Goal: Transaction & Acquisition: Purchase product/service

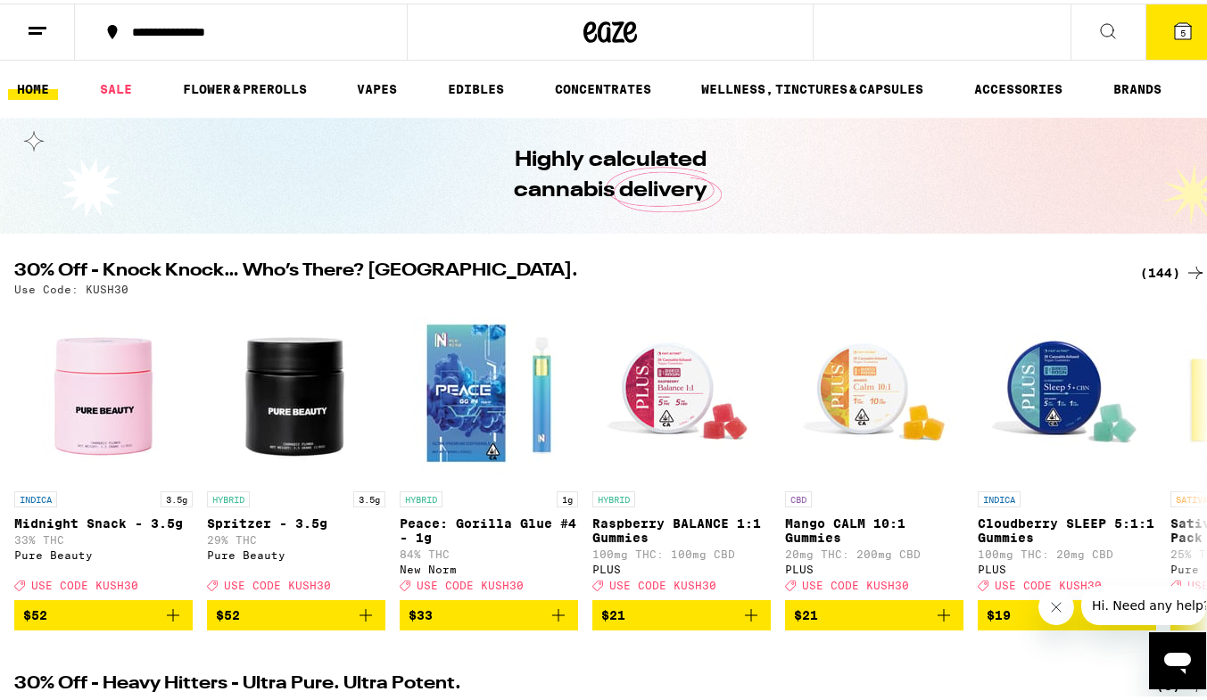
click at [1140, 268] on div "(144)" at bounding box center [1173, 269] width 66 height 21
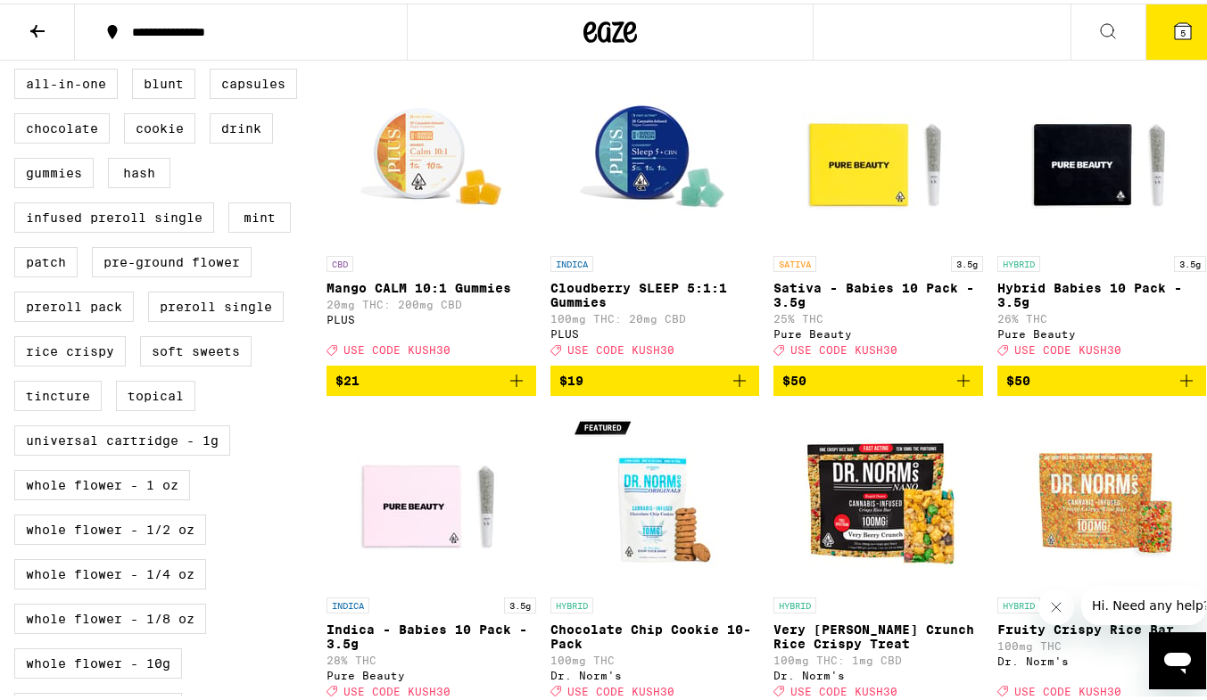
scroll to position [535, 0]
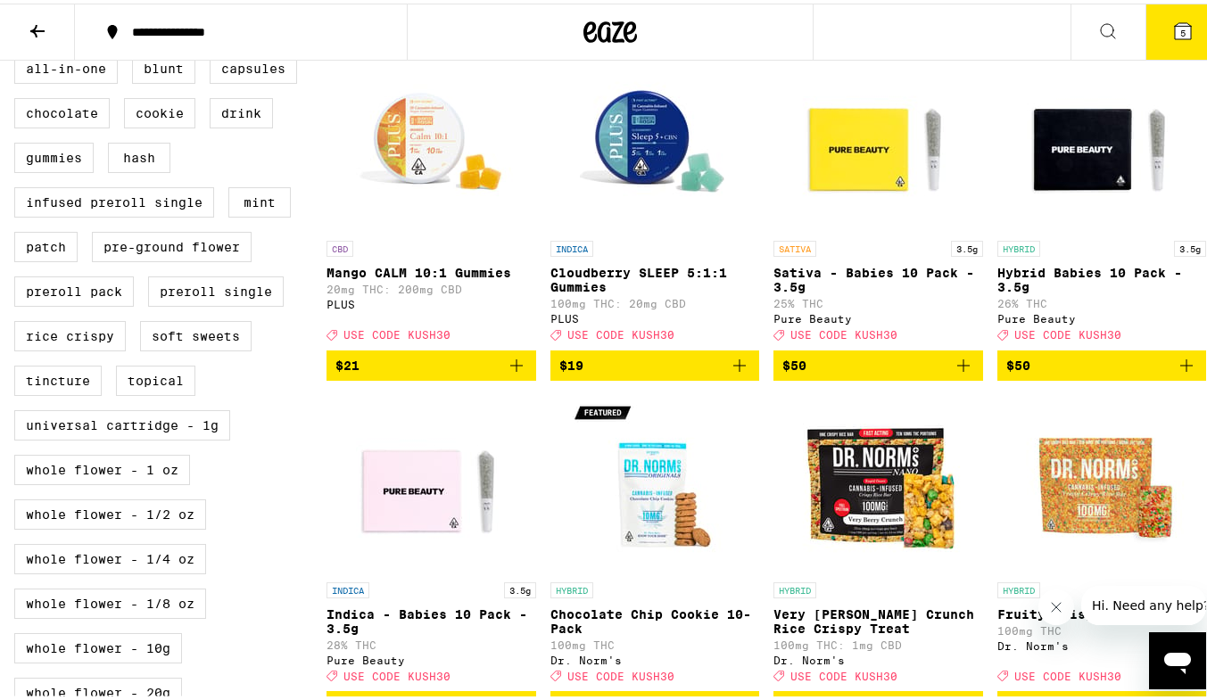
click at [739, 373] on icon "Add to bag" at bounding box center [739, 361] width 21 height 21
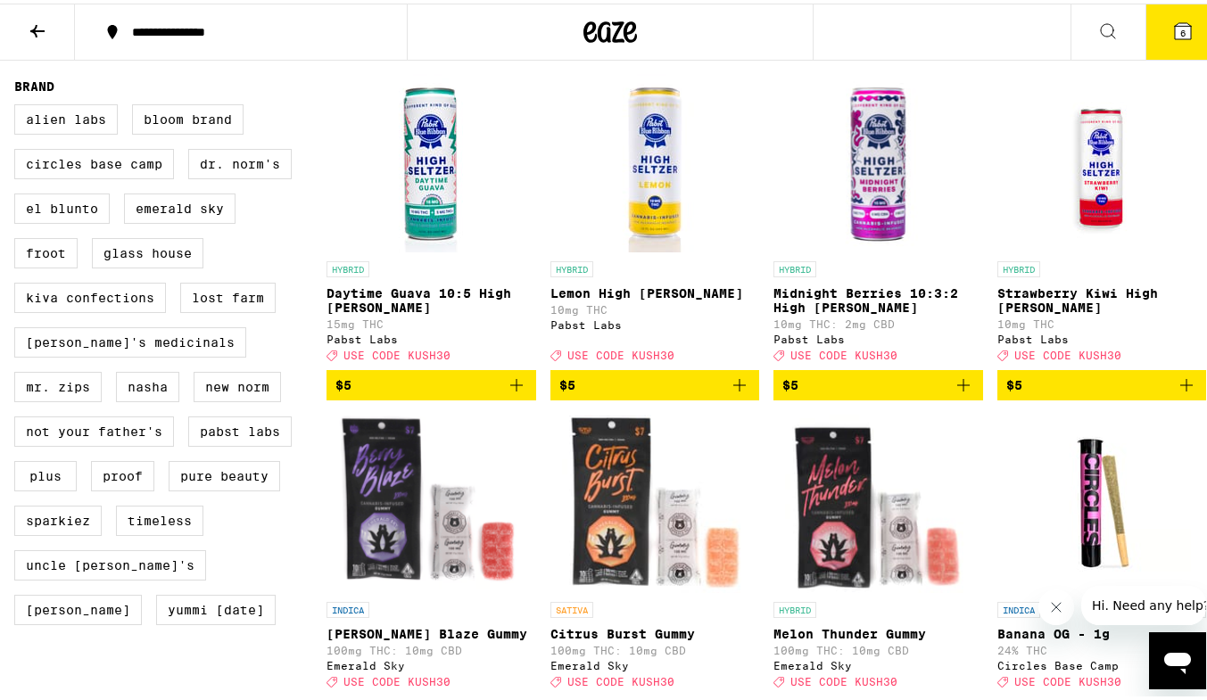
scroll to position [1213, 0]
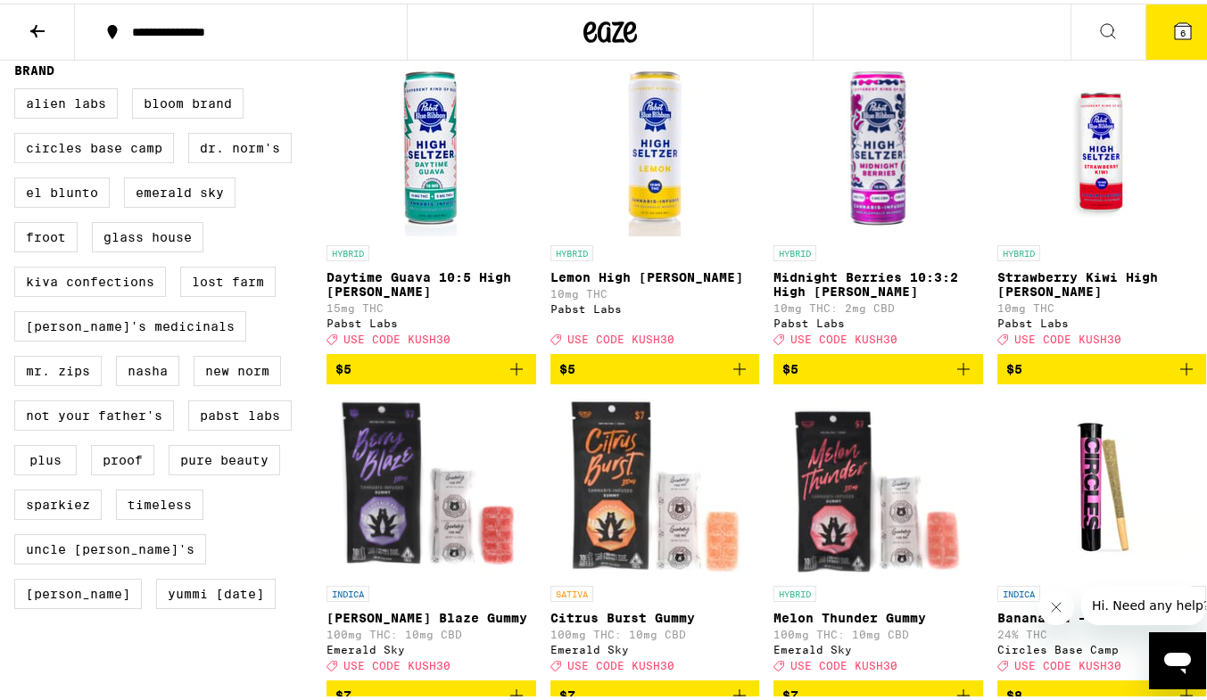
click at [512, 376] on icon "Add to bag" at bounding box center [516, 365] width 21 height 21
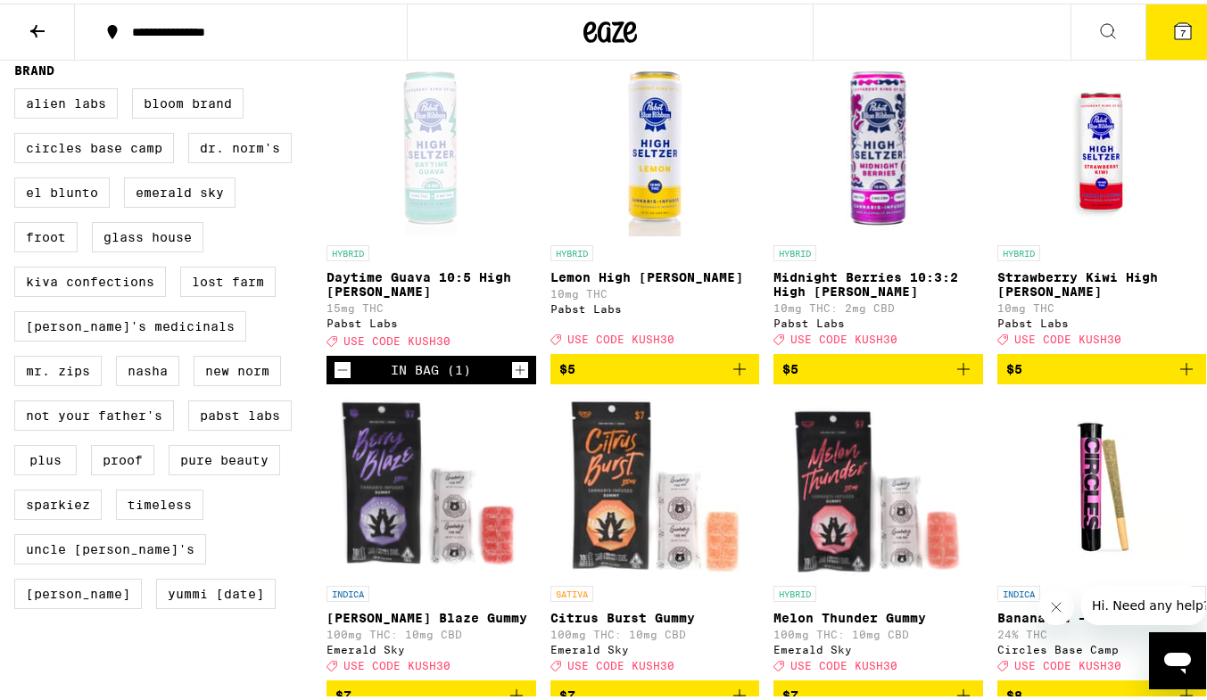
click at [1175, 376] on icon "Add to bag" at bounding box center [1185, 365] width 21 height 21
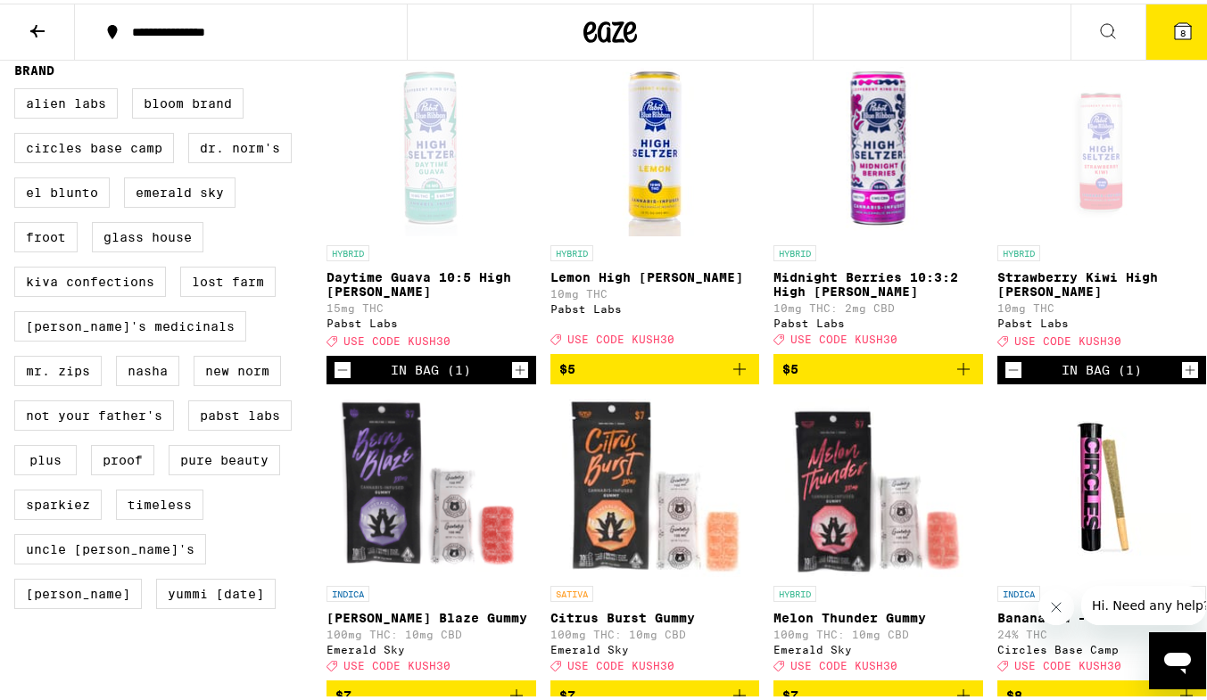
click at [952, 376] on icon "Add to bag" at bounding box center [962, 365] width 21 height 21
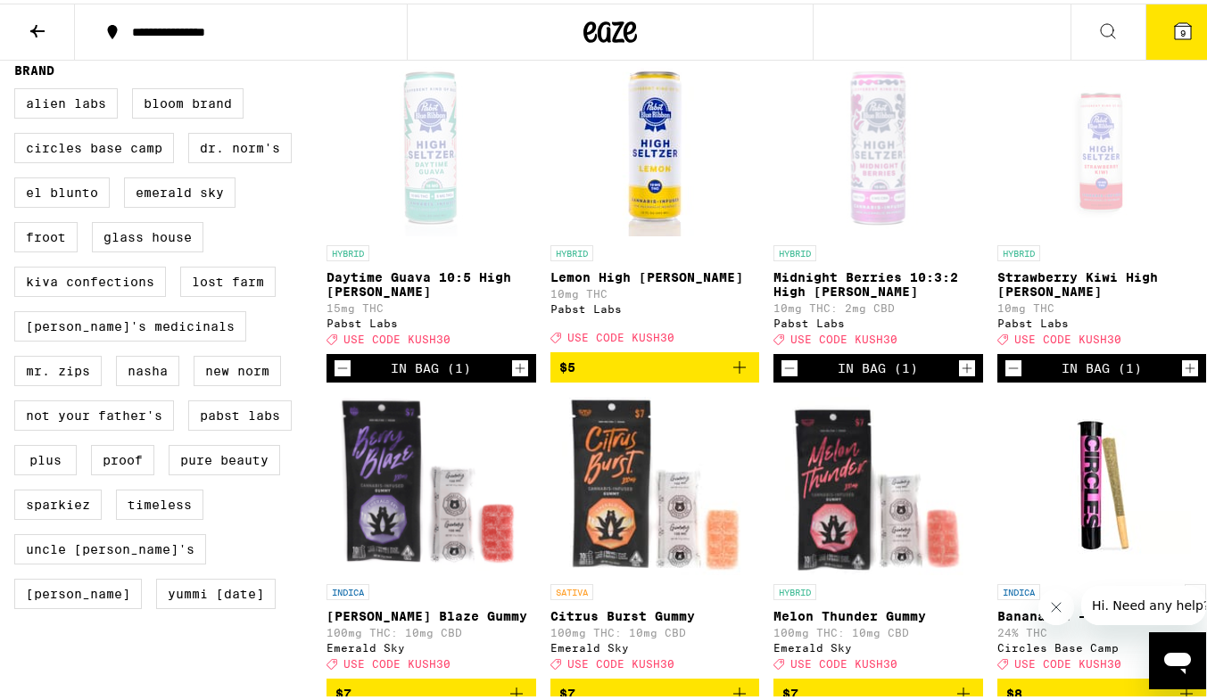
click at [729, 375] on icon "Add to bag" at bounding box center [739, 363] width 21 height 21
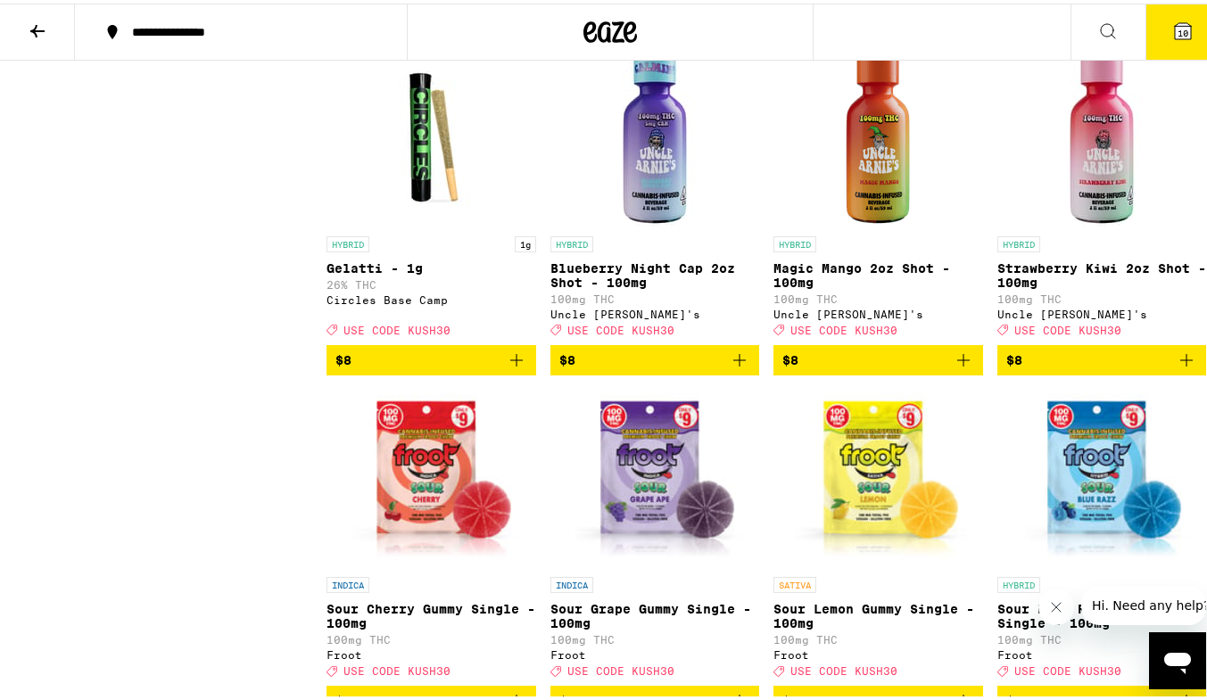
scroll to position [2193, 0]
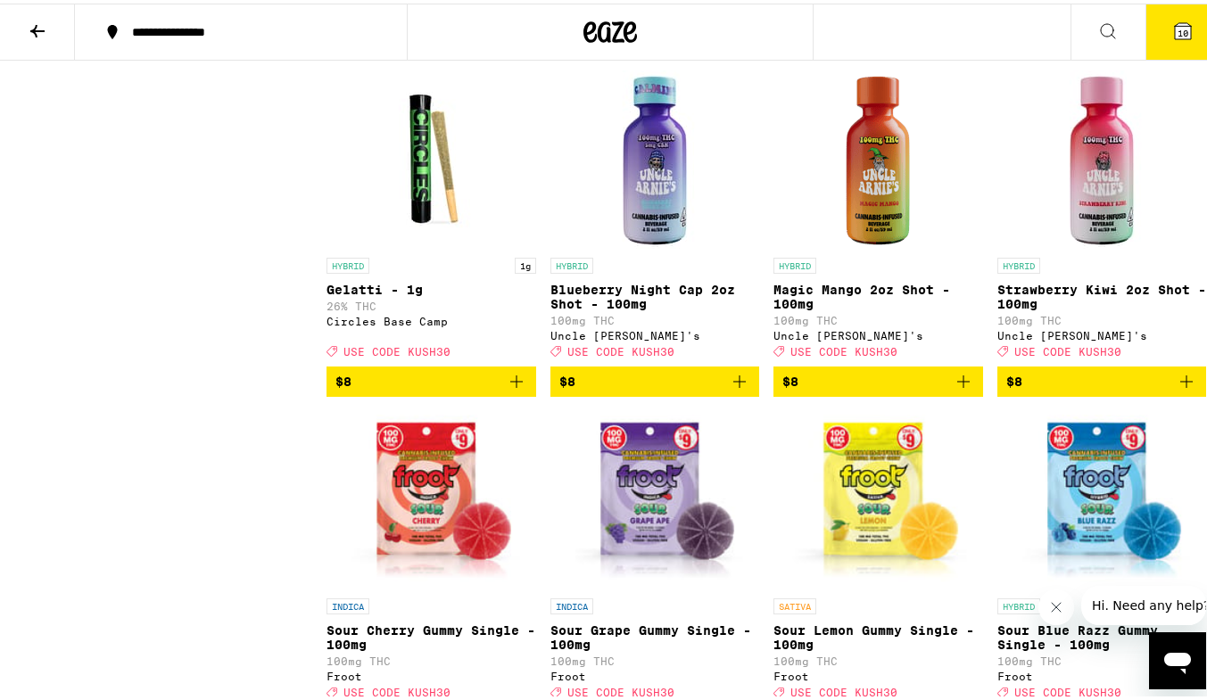
click at [733, 389] on icon "Add to bag" at bounding box center [739, 377] width 21 height 21
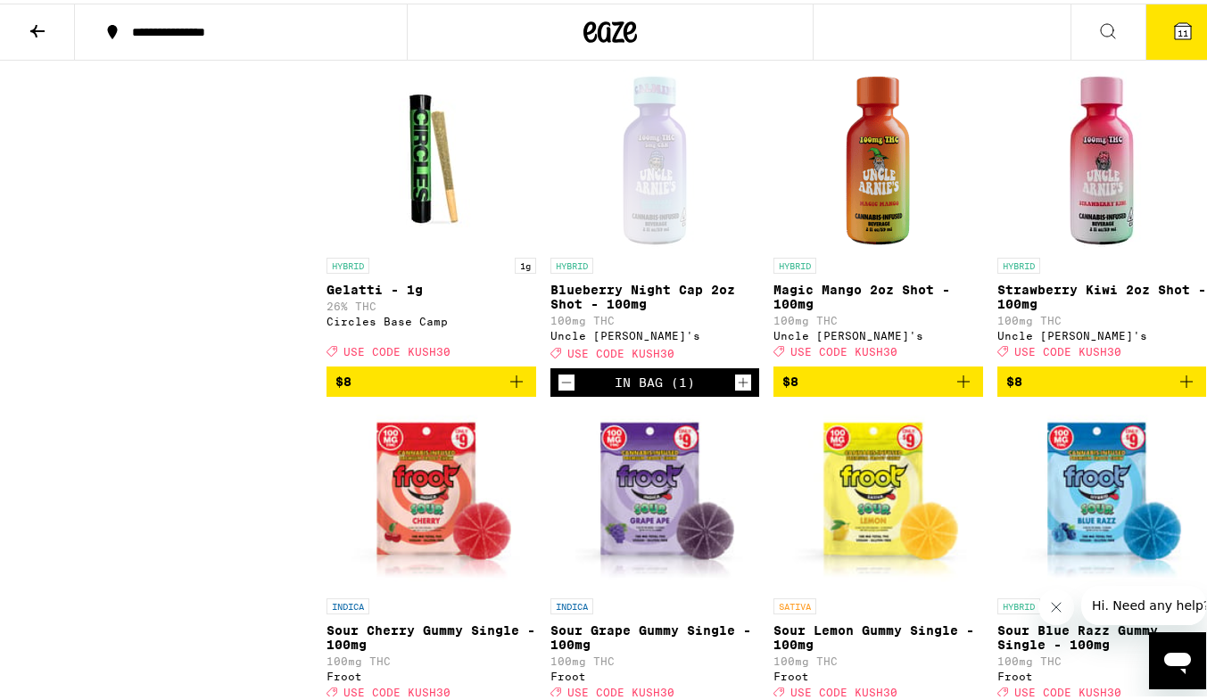
click at [952, 389] on icon "Add to bag" at bounding box center [962, 377] width 21 height 21
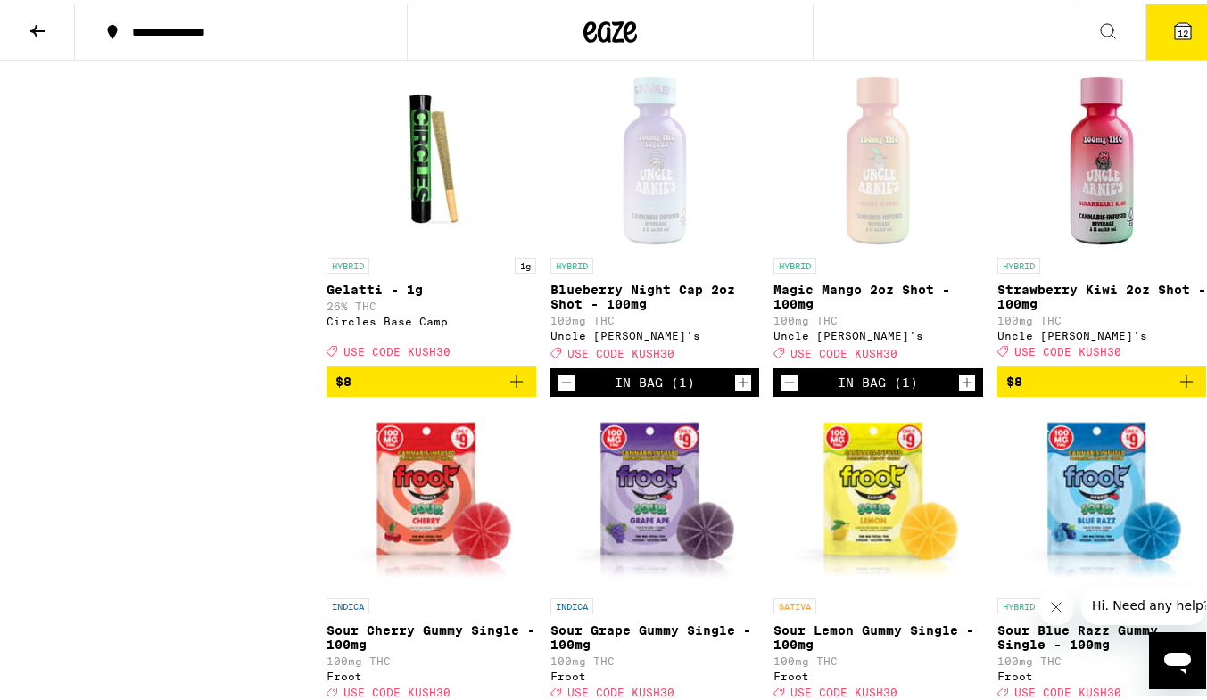
click at [1175, 389] on icon "Add to bag" at bounding box center [1185, 377] width 21 height 21
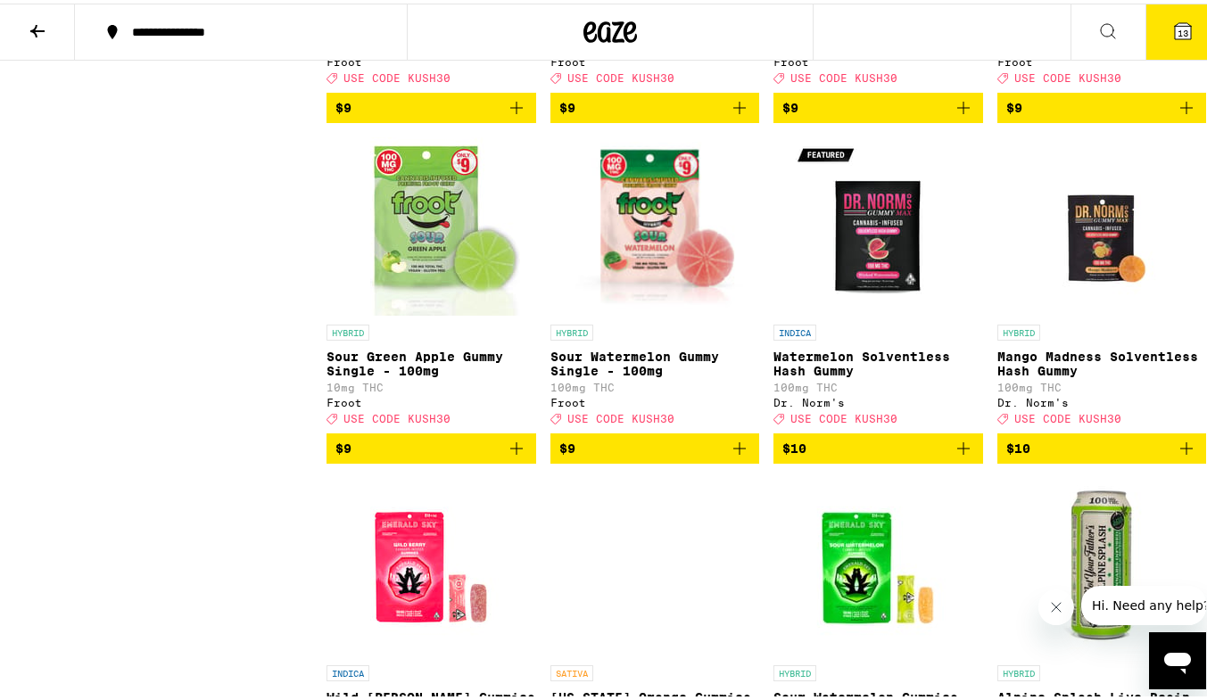
scroll to position [3417, 0]
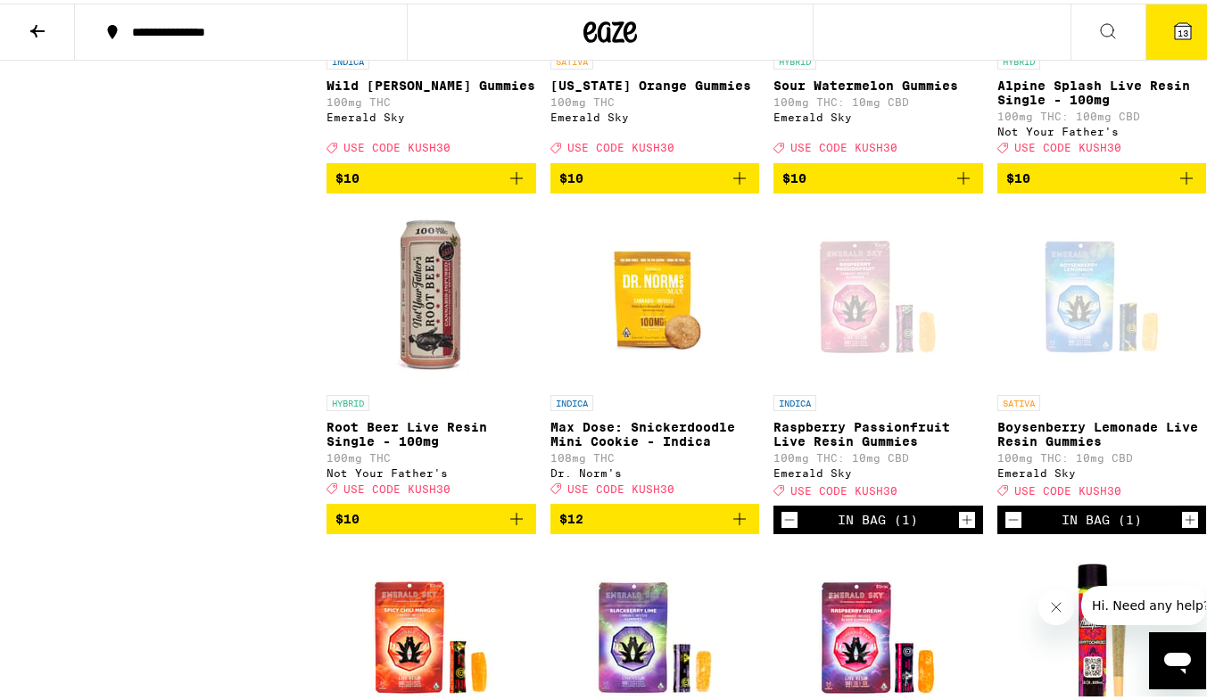
click at [509, 526] on icon "Add to bag" at bounding box center [516, 515] width 21 height 21
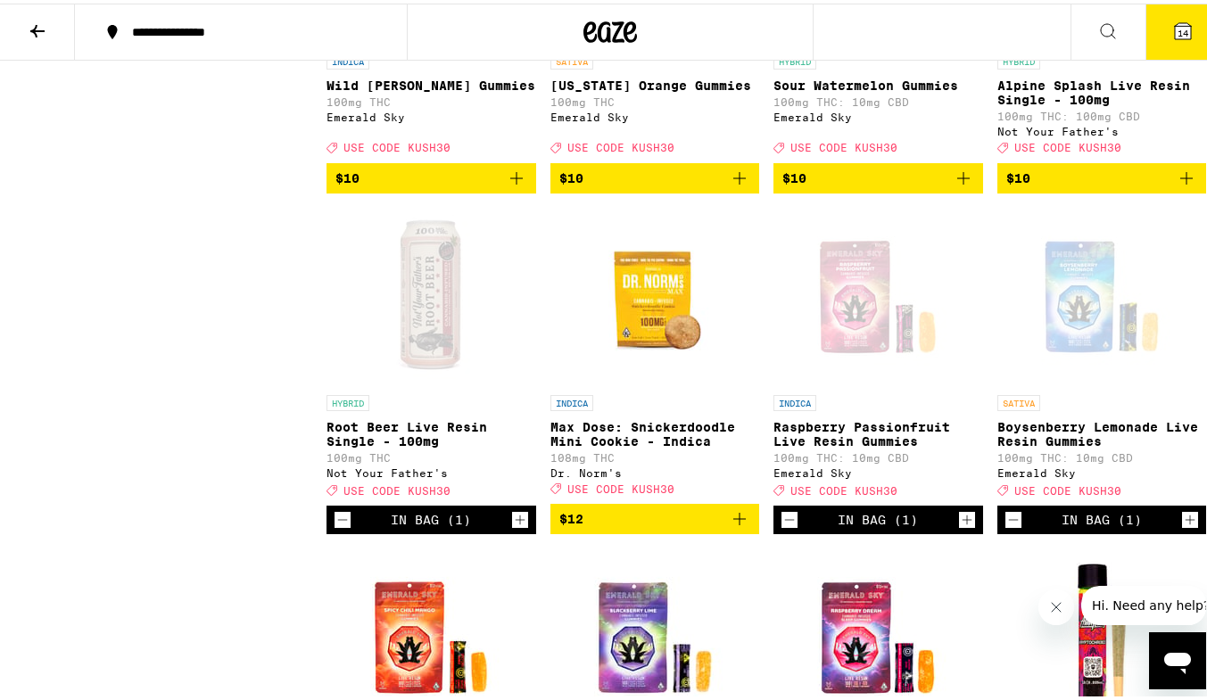
click at [1175, 185] on icon "Add to bag" at bounding box center [1185, 174] width 21 height 21
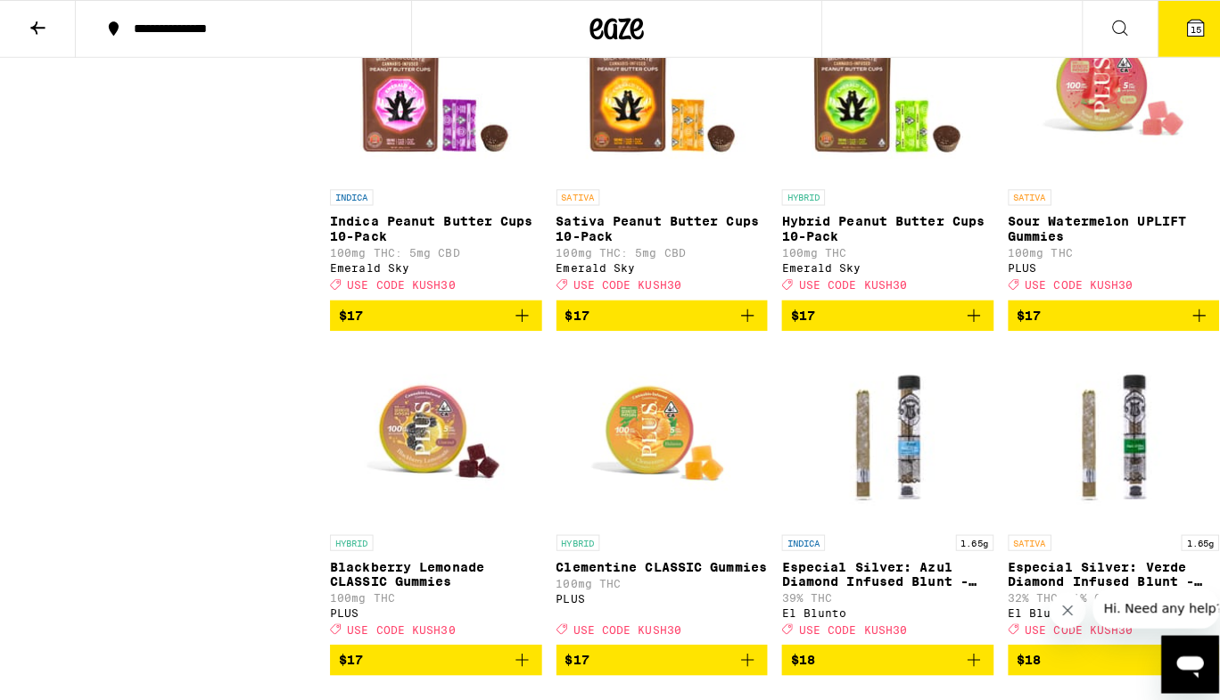
scroll to position [5254, 0]
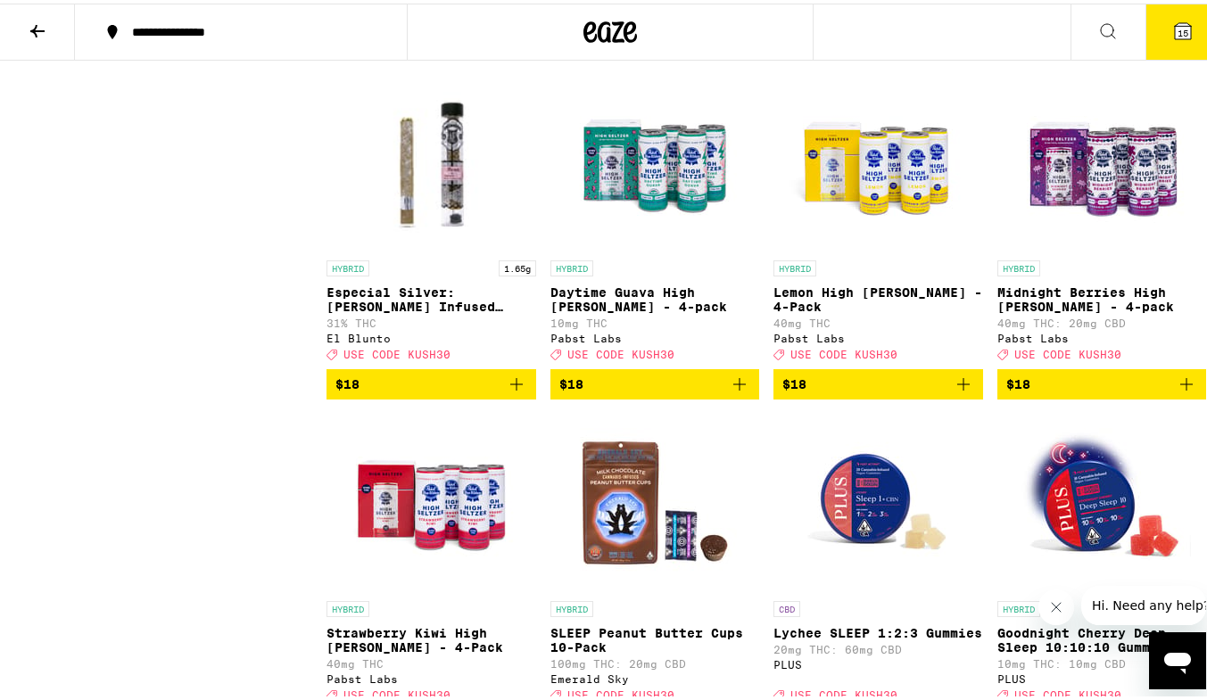
click at [1184, 44] on button "15" at bounding box center [1182, 28] width 75 height 55
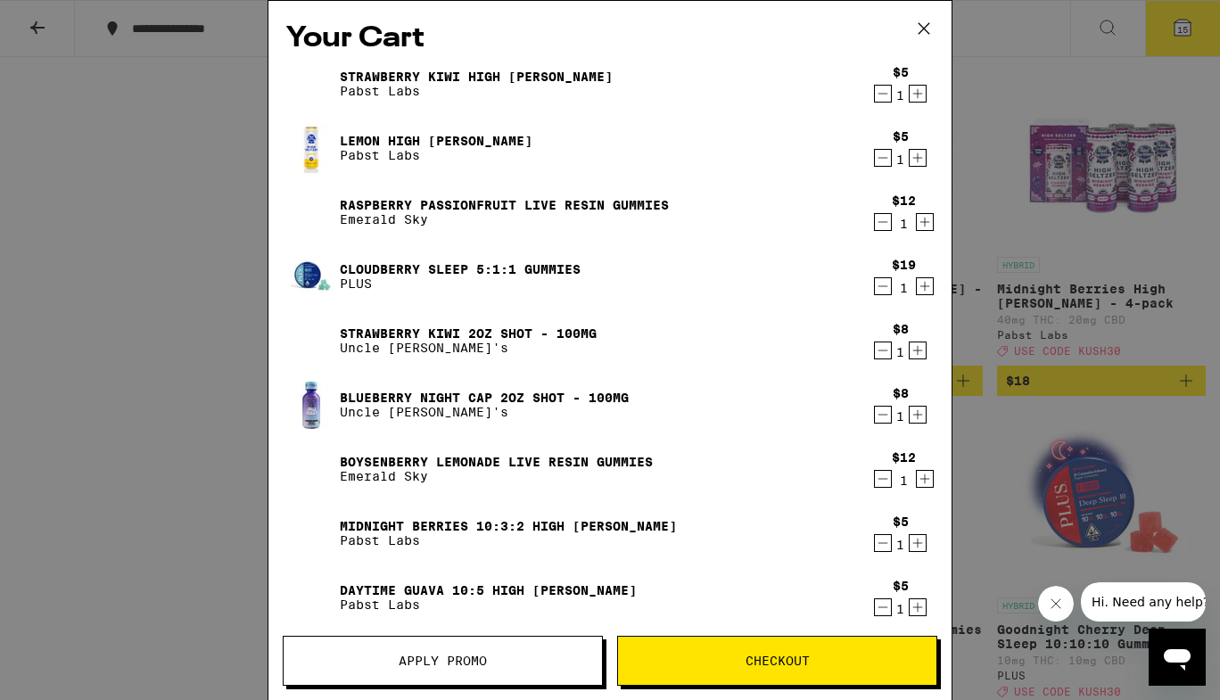
click at [875, 94] on icon "Decrement" at bounding box center [883, 93] width 16 height 21
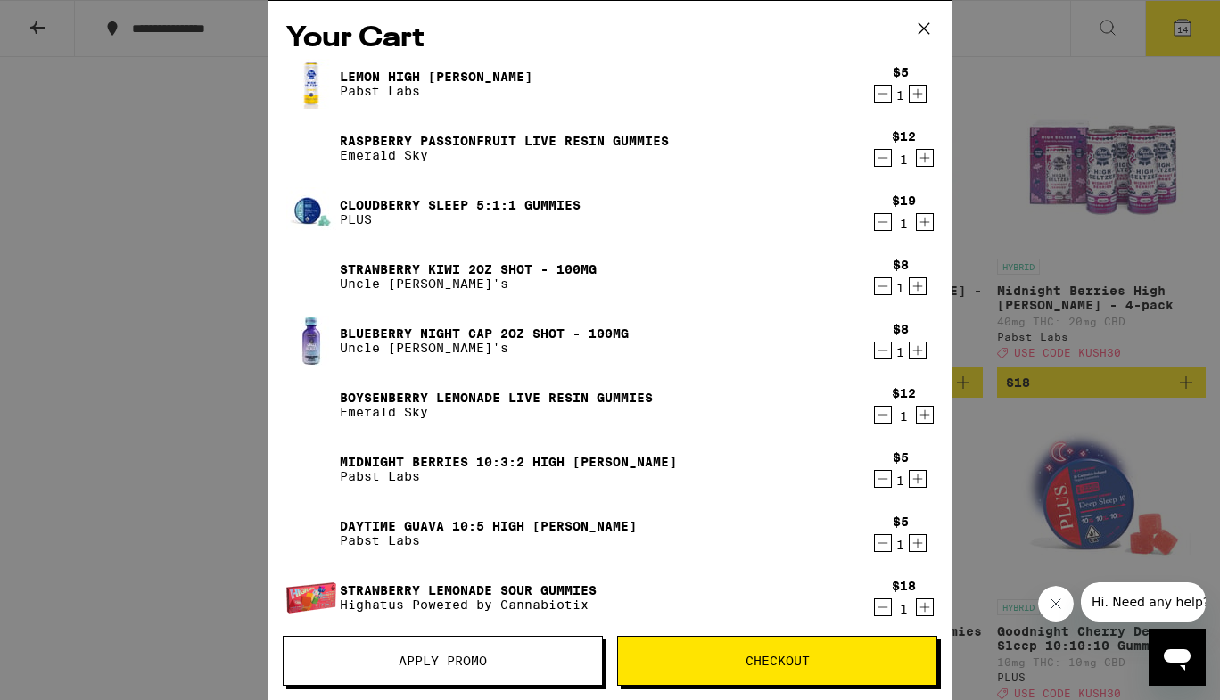
click at [875, 156] on icon "Decrement" at bounding box center [883, 157] width 16 height 21
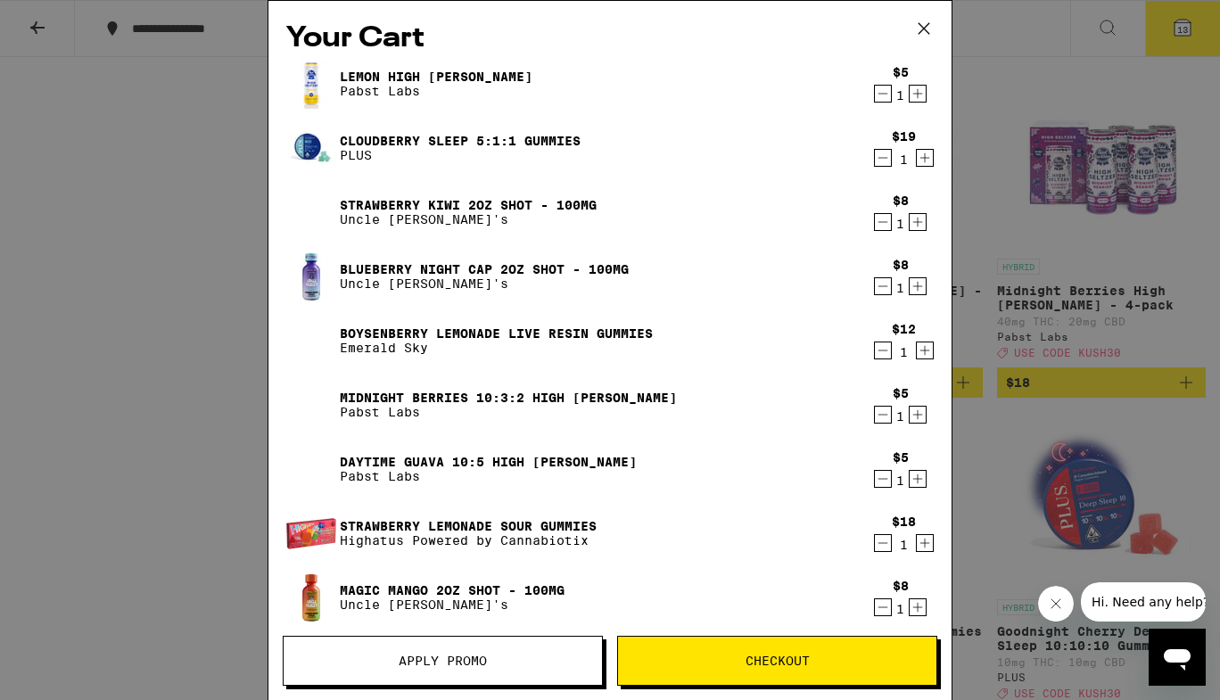
click at [875, 94] on icon "Decrement" at bounding box center [883, 93] width 16 height 21
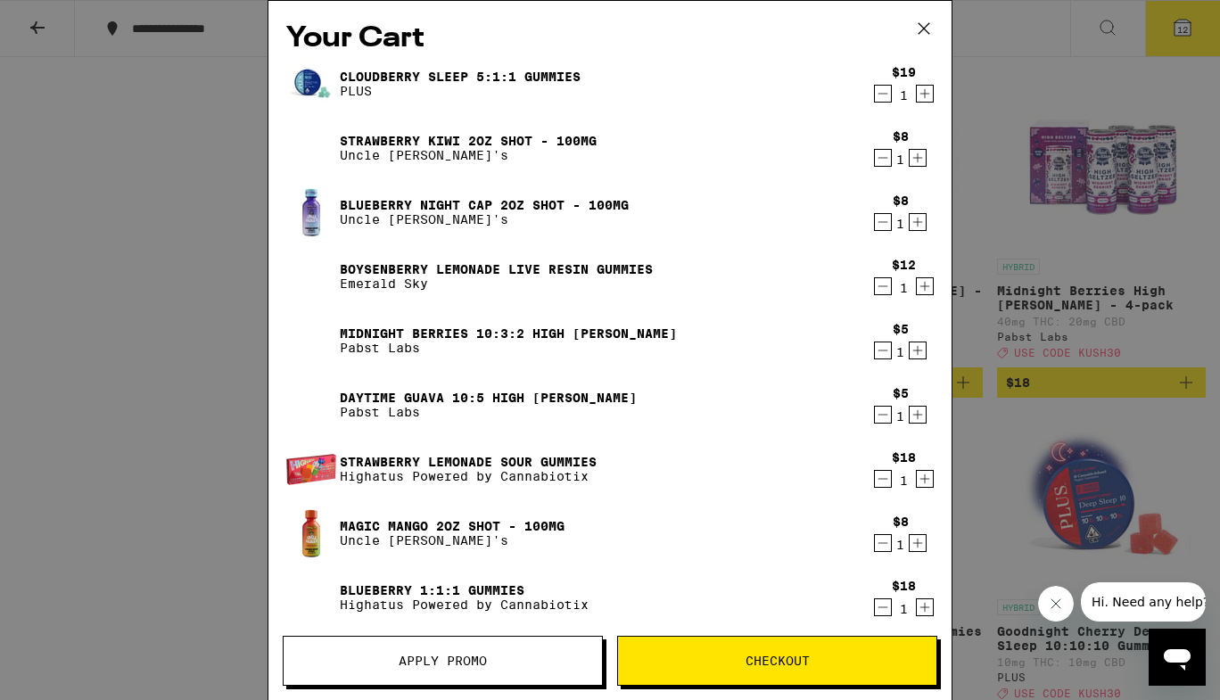
scroll to position [564, 0]
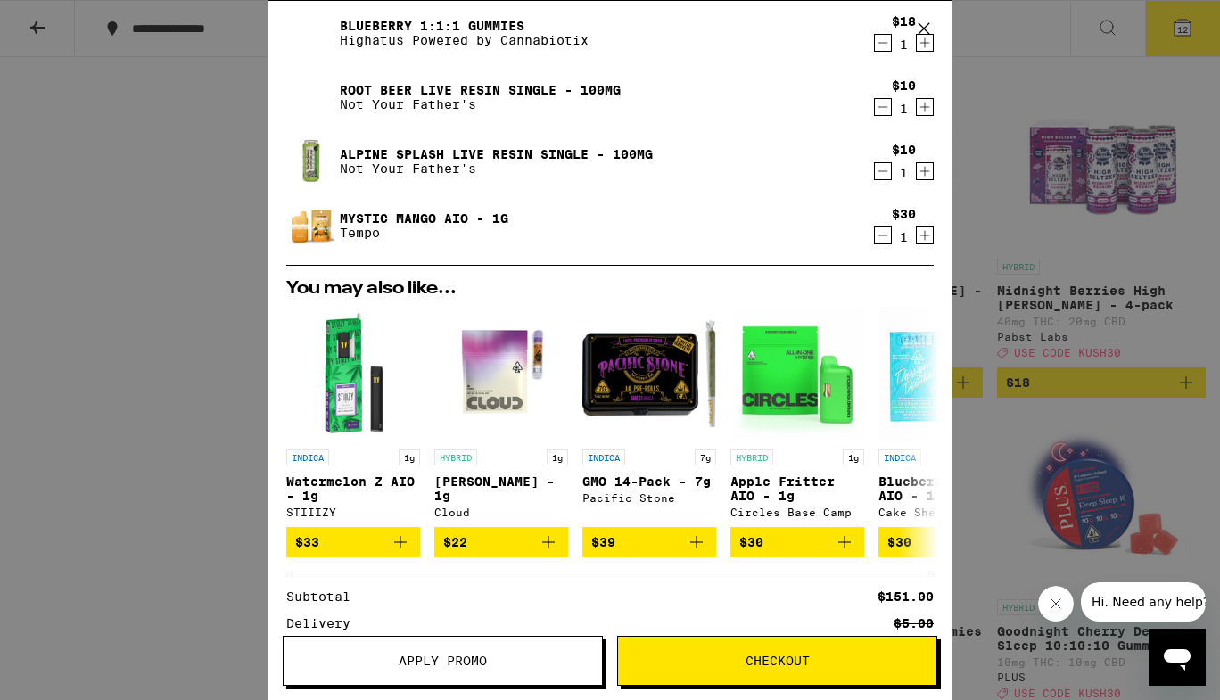
click at [875, 235] on icon "Decrement" at bounding box center [883, 235] width 16 height 21
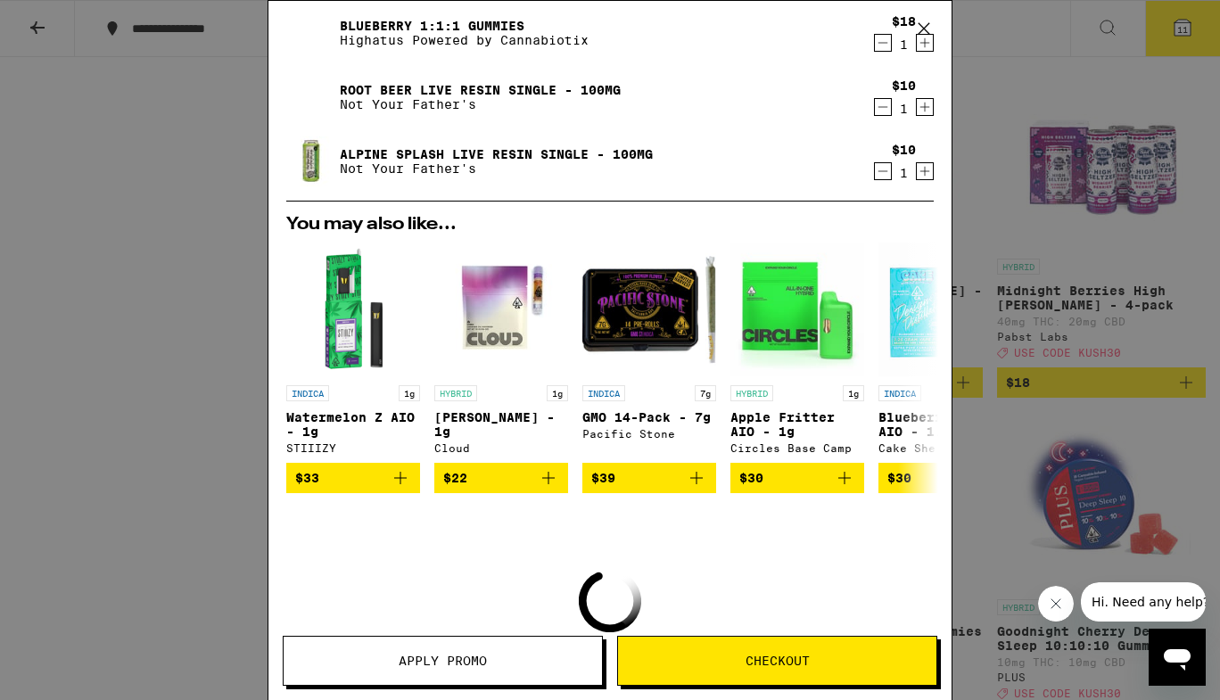
click at [875, 179] on icon "Decrement" at bounding box center [883, 171] width 16 height 21
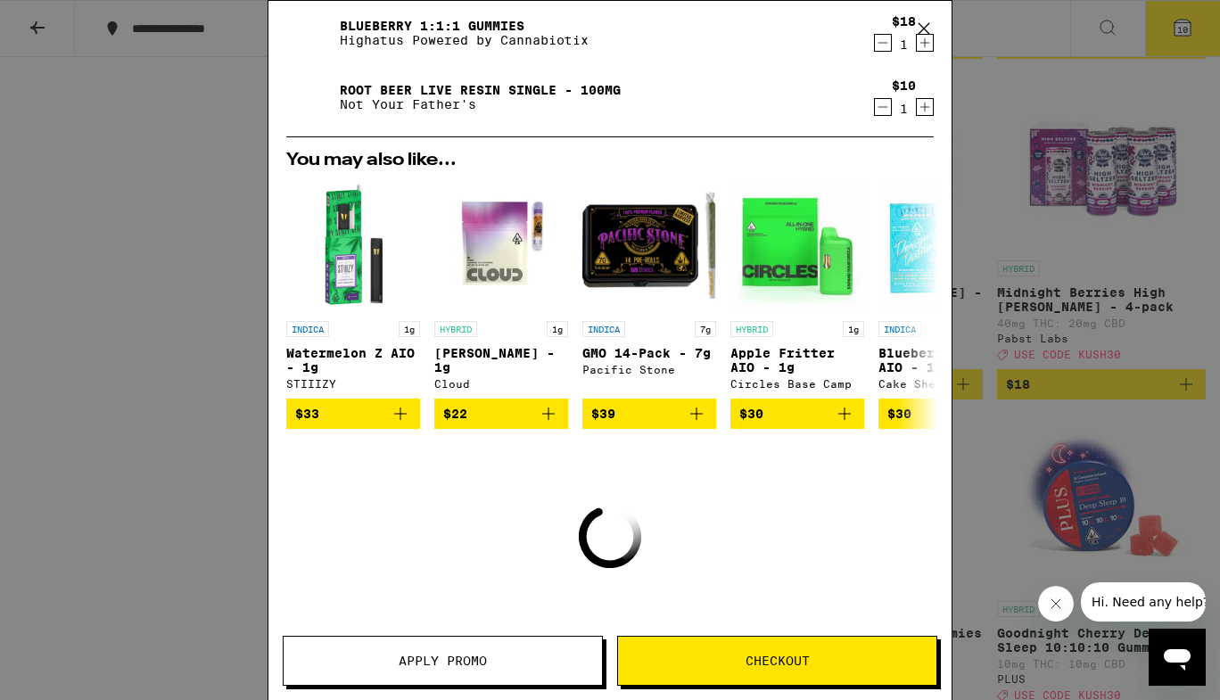
click at [875, 110] on icon "Decrement" at bounding box center [883, 106] width 16 height 21
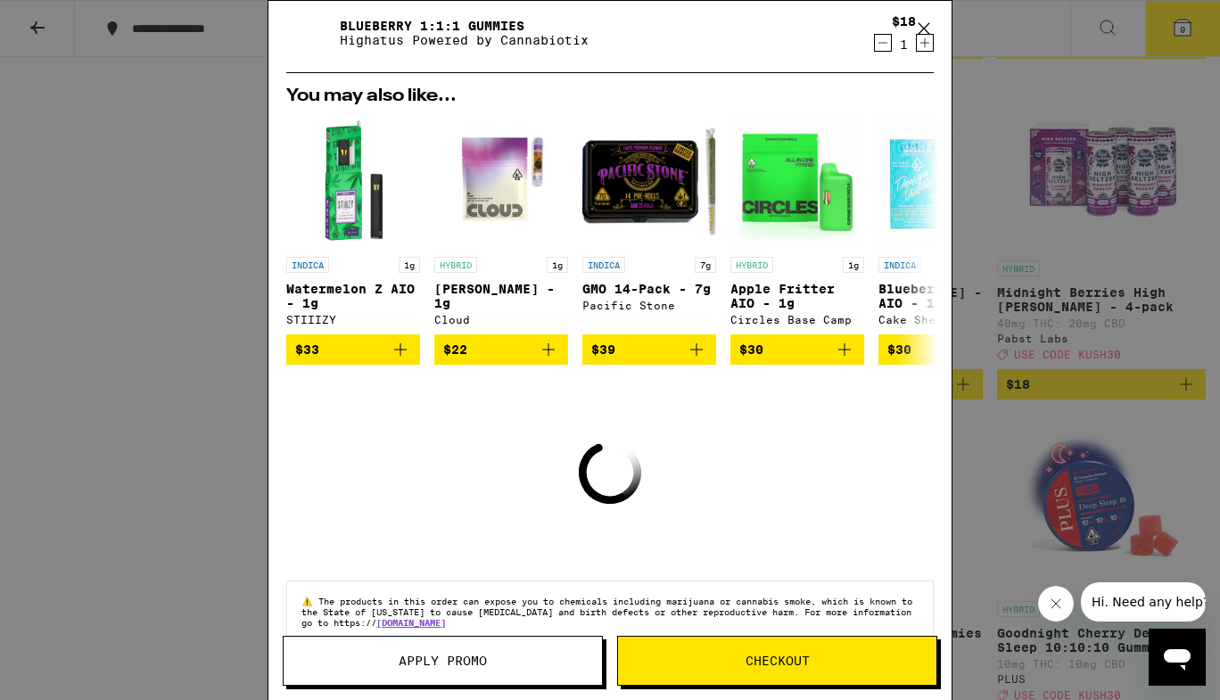
scroll to position [0, 0]
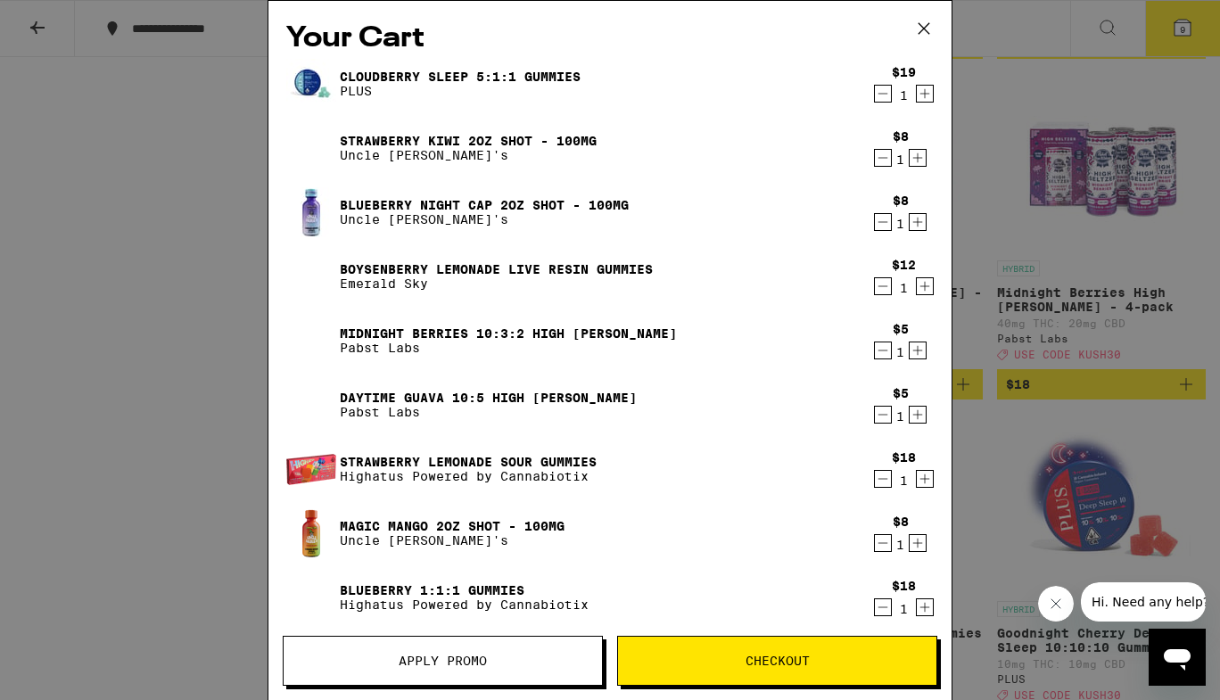
click at [875, 608] on icon "Decrement" at bounding box center [883, 607] width 16 height 21
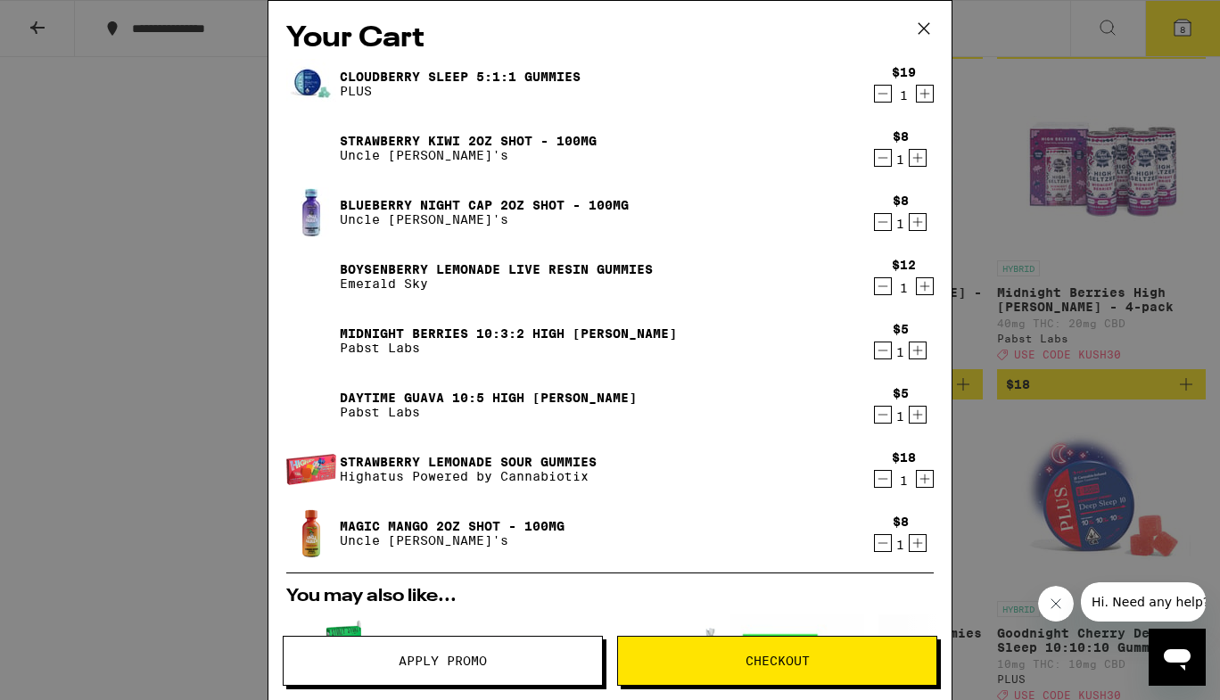
click at [875, 543] on icon "Decrement" at bounding box center [883, 542] width 16 height 21
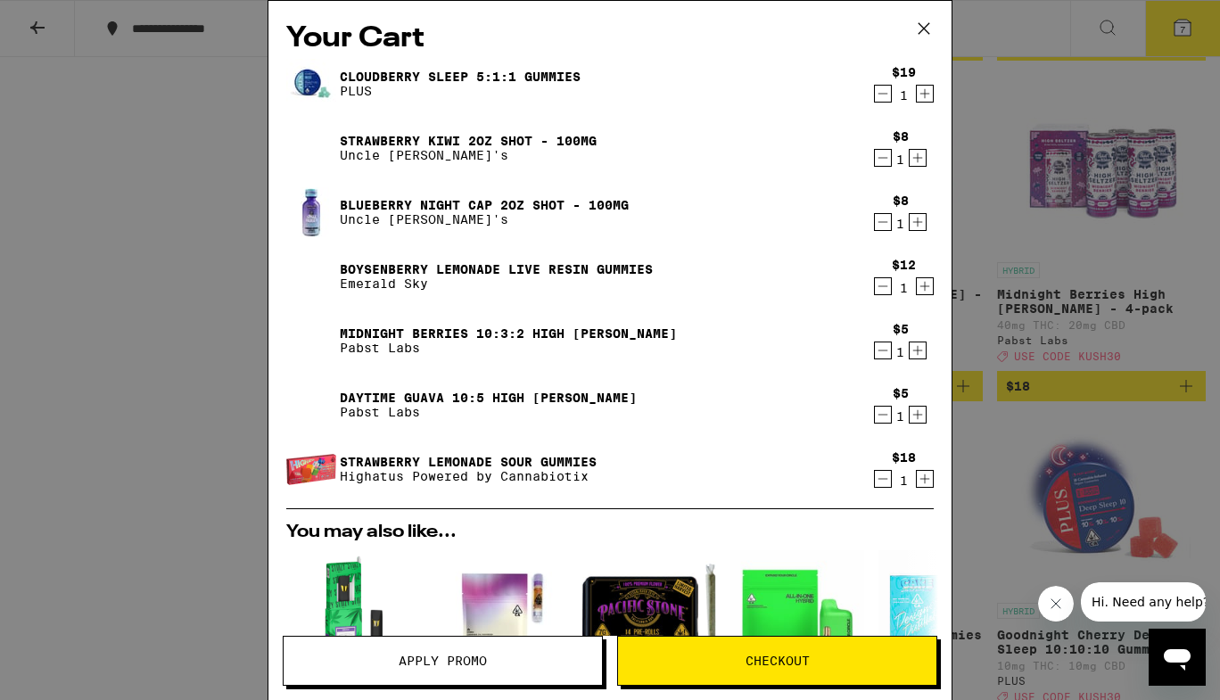
click at [875, 482] on icon "Decrement" at bounding box center [883, 478] width 16 height 21
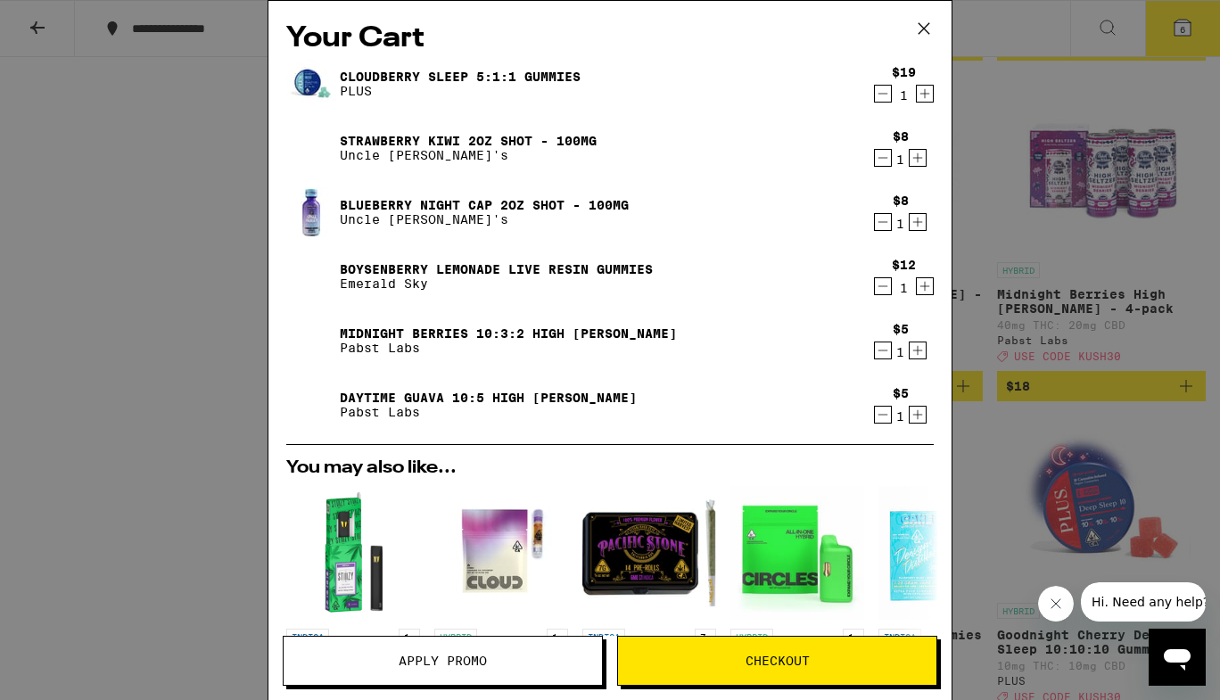
click at [875, 350] on icon "Decrement" at bounding box center [883, 350] width 16 height 21
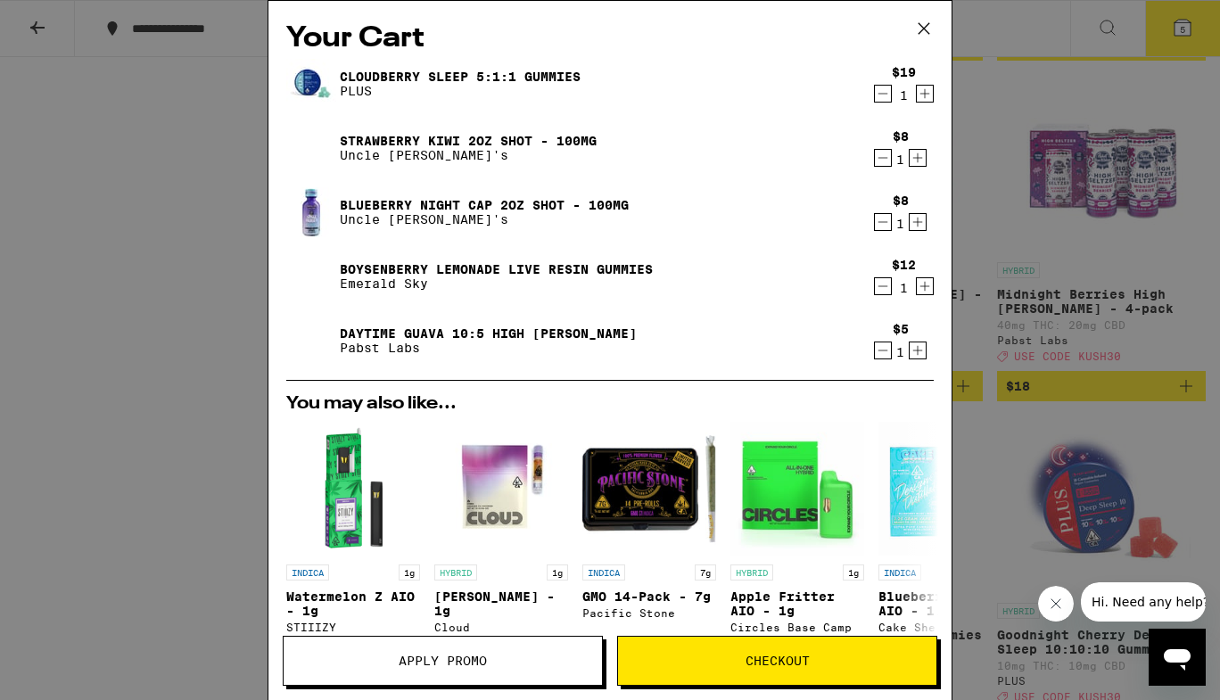
click at [875, 348] on icon "Decrement" at bounding box center [883, 350] width 16 height 21
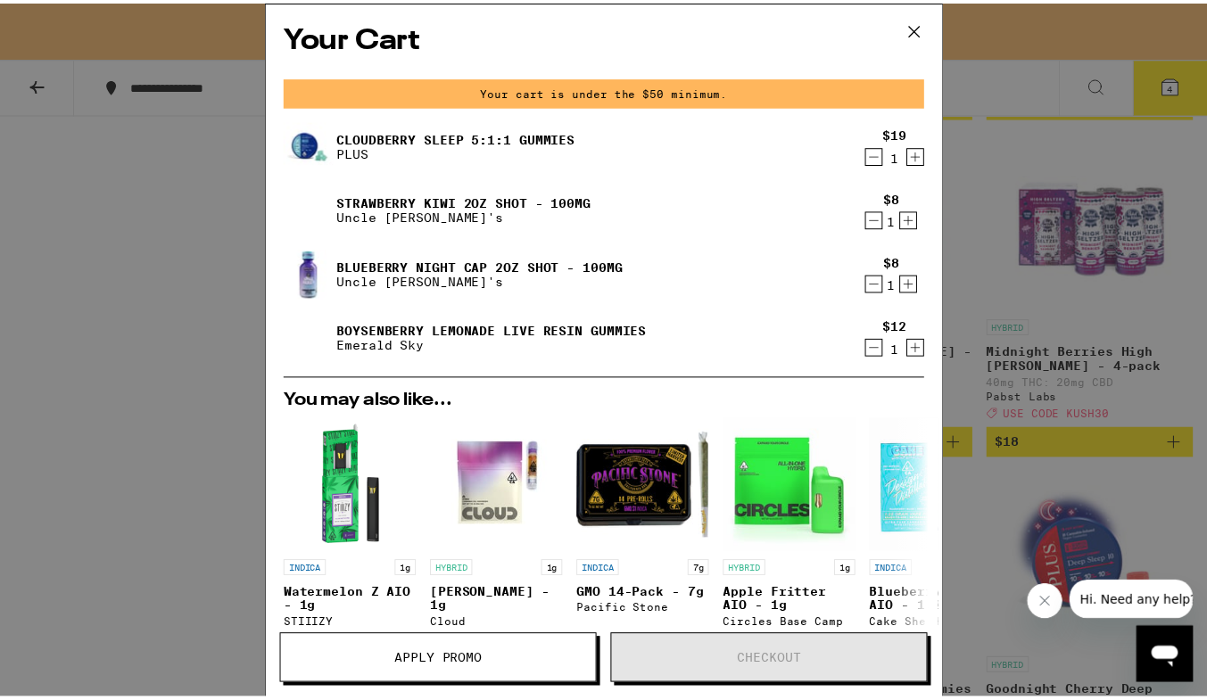
scroll to position [5311, 0]
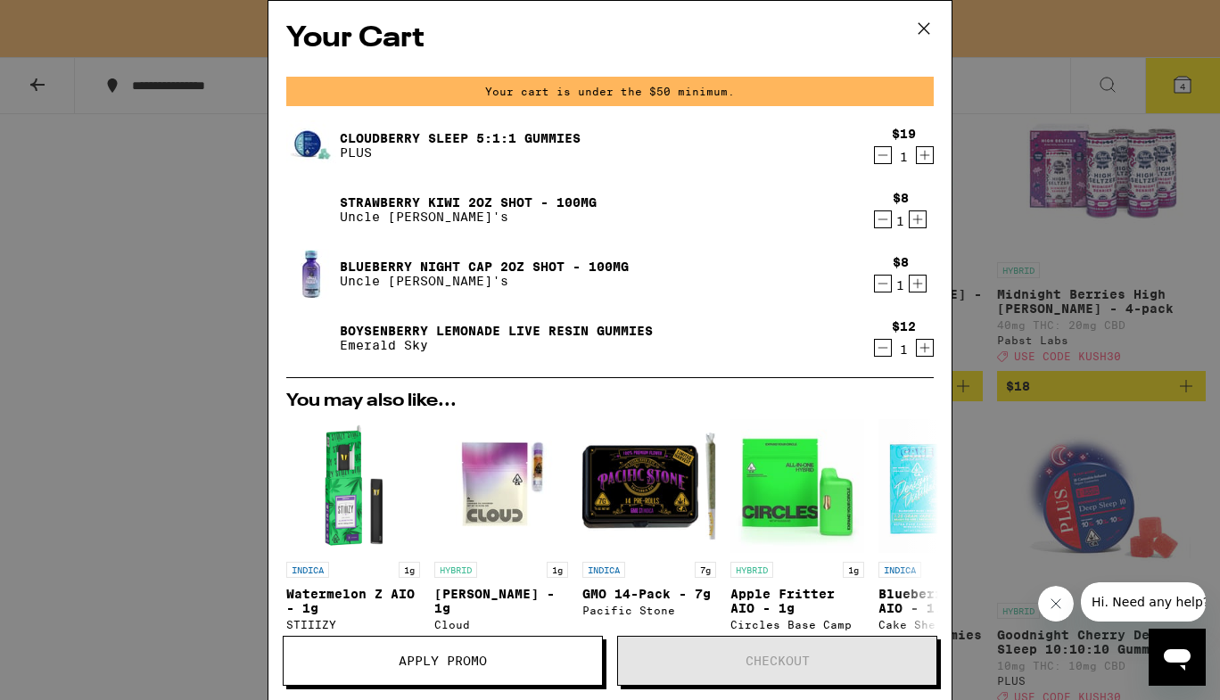
click at [875, 350] on icon "Decrement" at bounding box center [883, 347] width 16 height 21
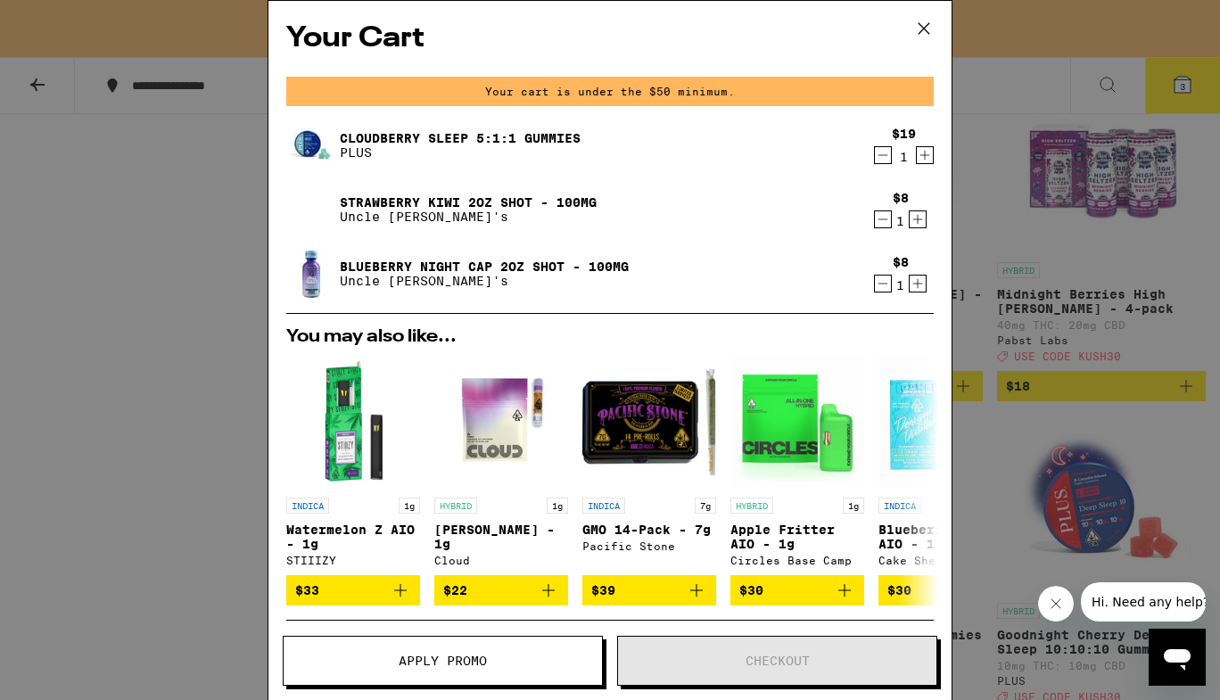
click at [994, 269] on div "Your Cart Your cart is under the $50 minimum. Cloudberry SLEEP 5:1:1 Gummies PL…" at bounding box center [610, 350] width 1220 height 700
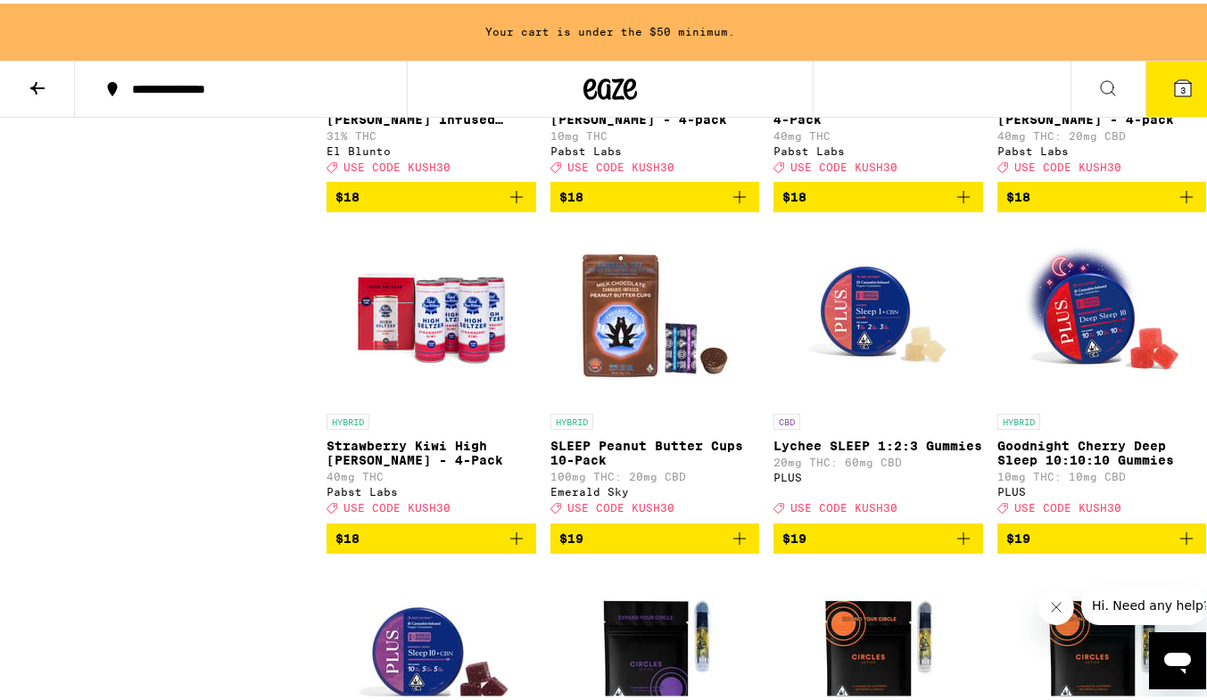
scroll to position [5525, 0]
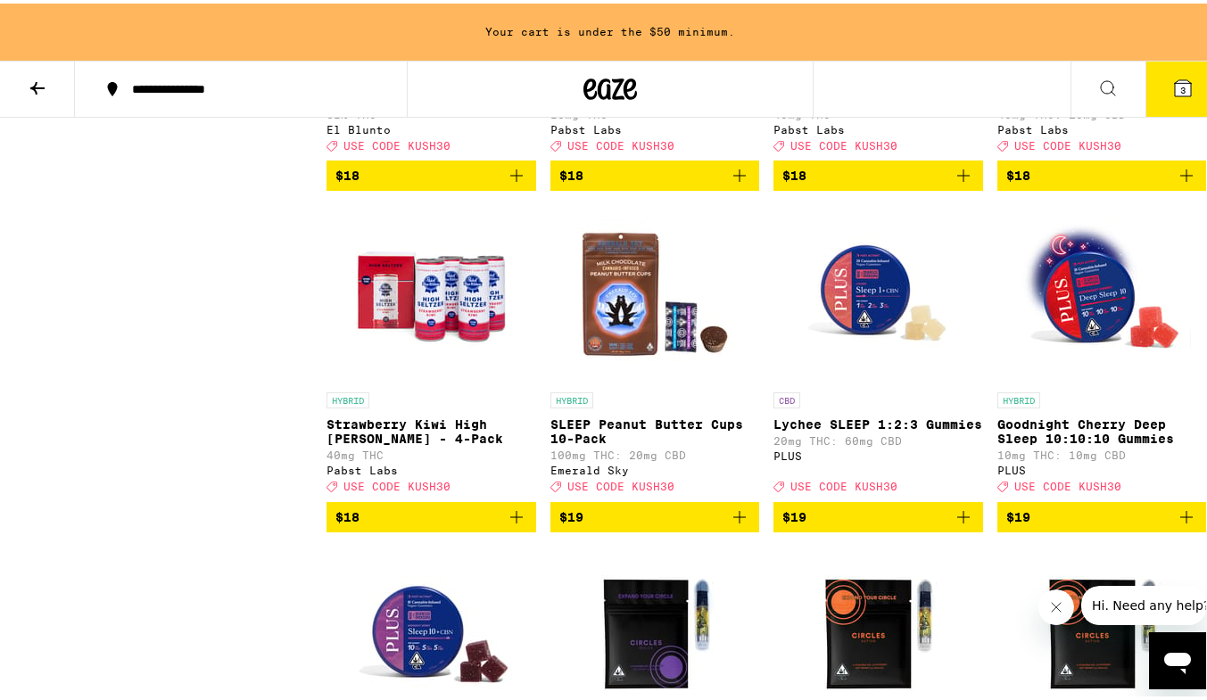
click at [515, 524] on icon "Add to bag" at bounding box center [516, 513] width 21 height 21
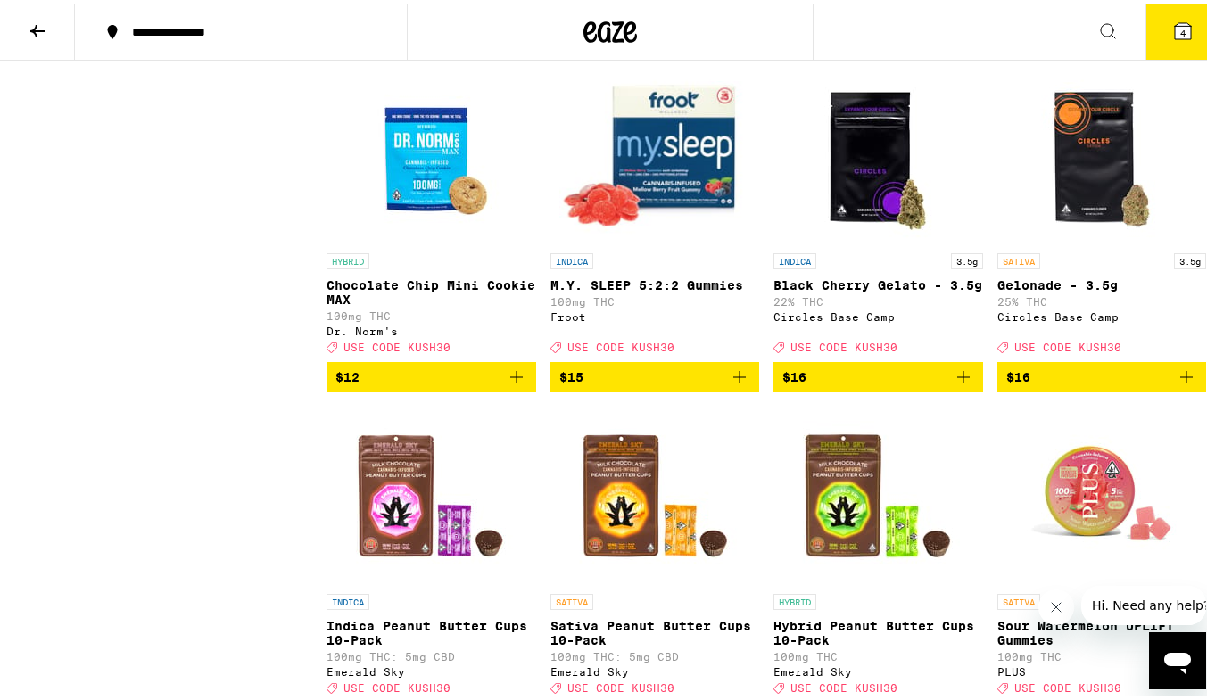
scroll to position [3631, 0]
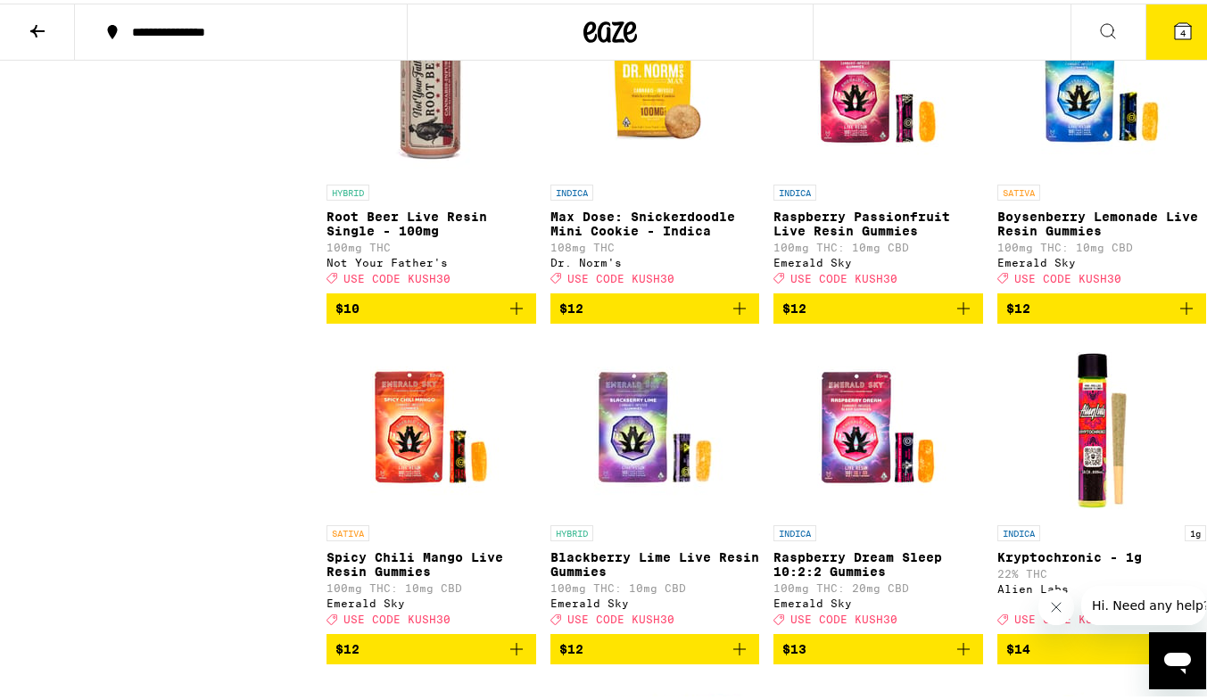
click at [513, 311] on icon "Add to bag" at bounding box center [516, 305] width 12 height 12
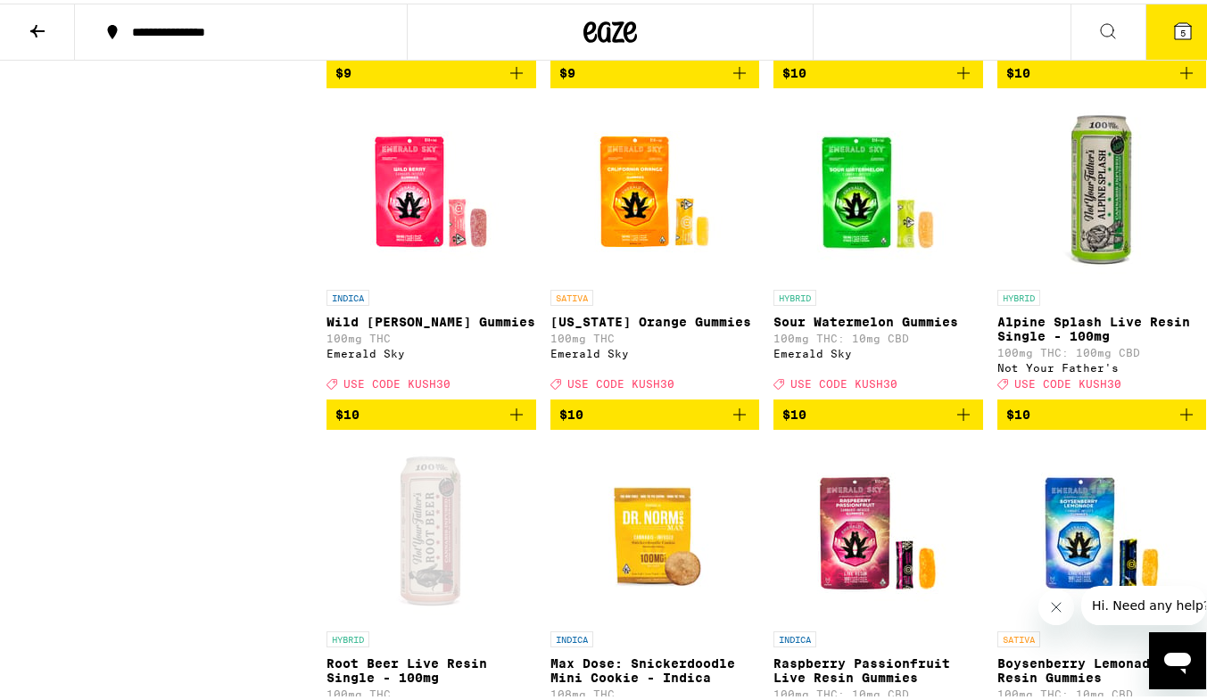
scroll to position [3198, 0]
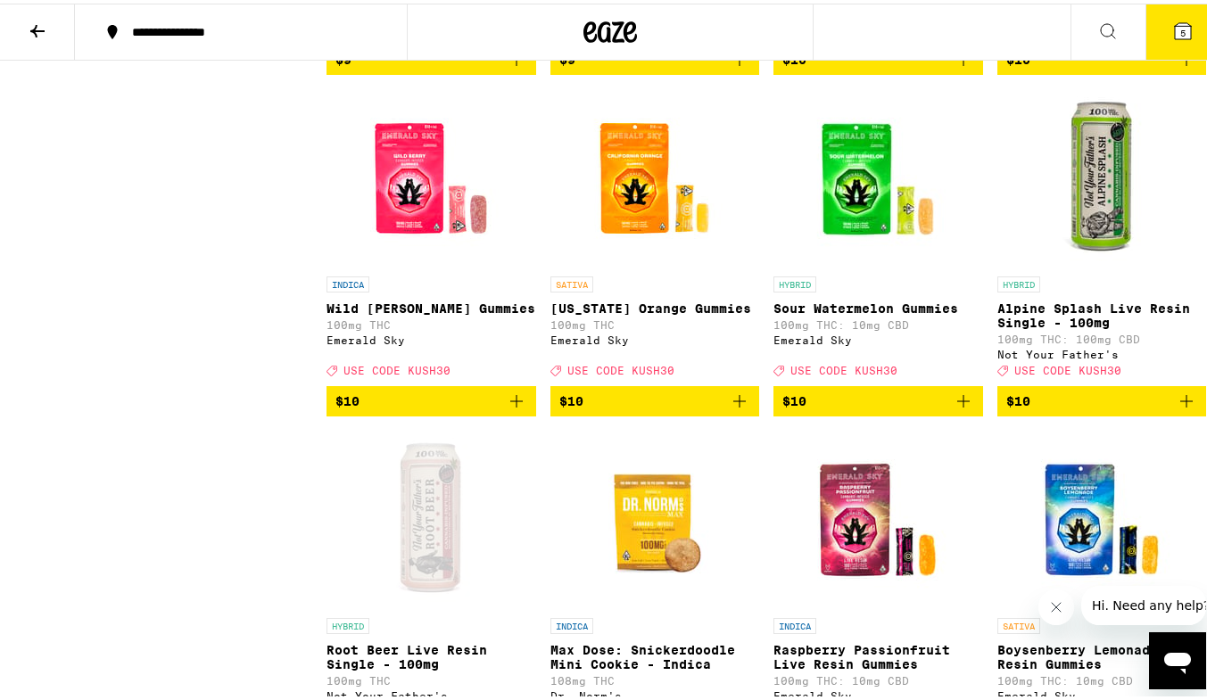
click at [1179, 408] on icon "Add to bag" at bounding box center [1185, 397] width 21 height 21
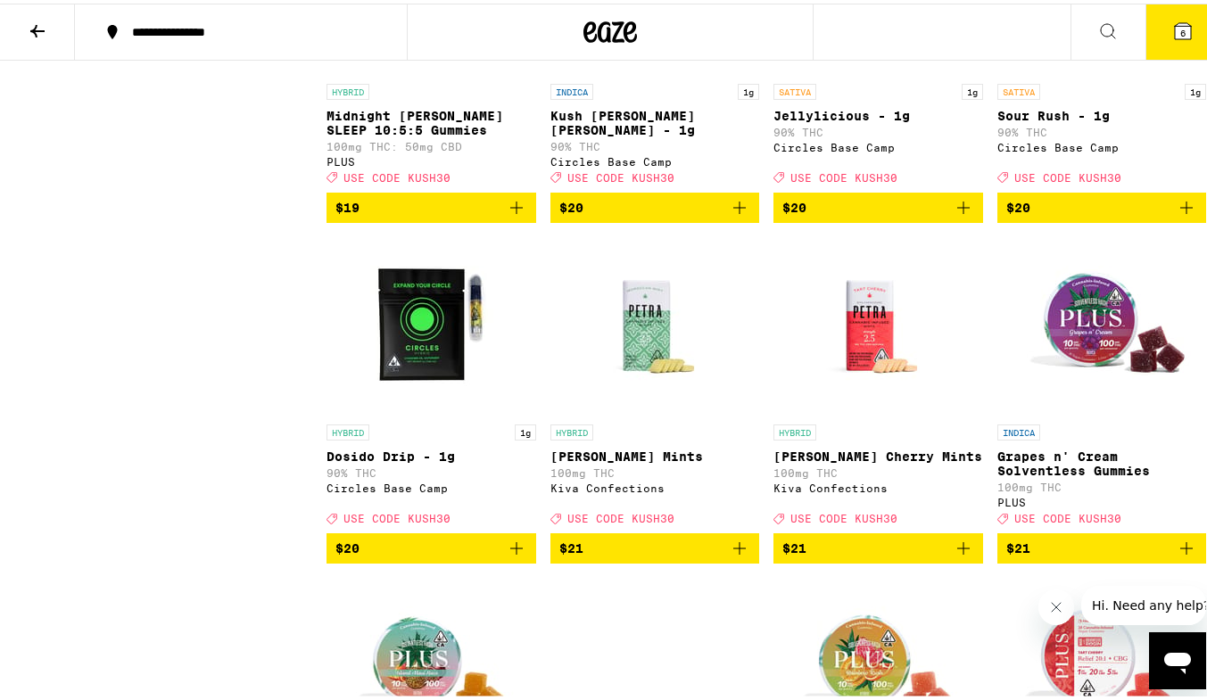
scroll to position [6115, 0]
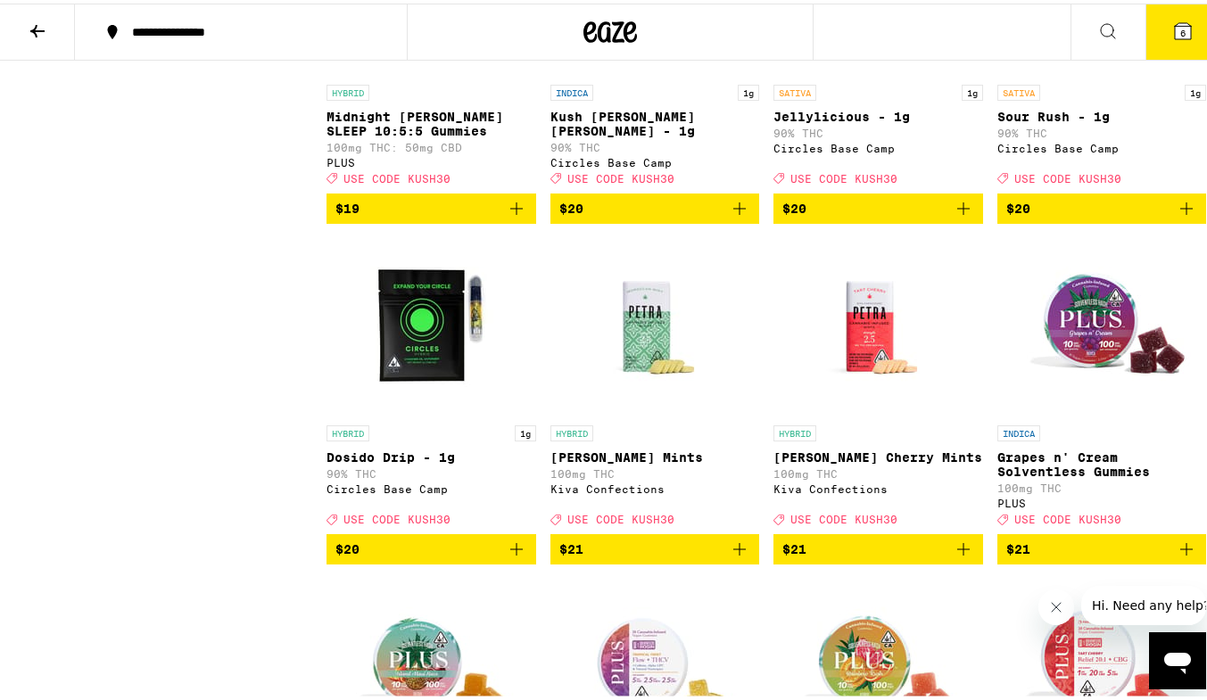
click at [729, 216] on icon "Add to bag" at bounding box center [739, 204] width 21 height 21
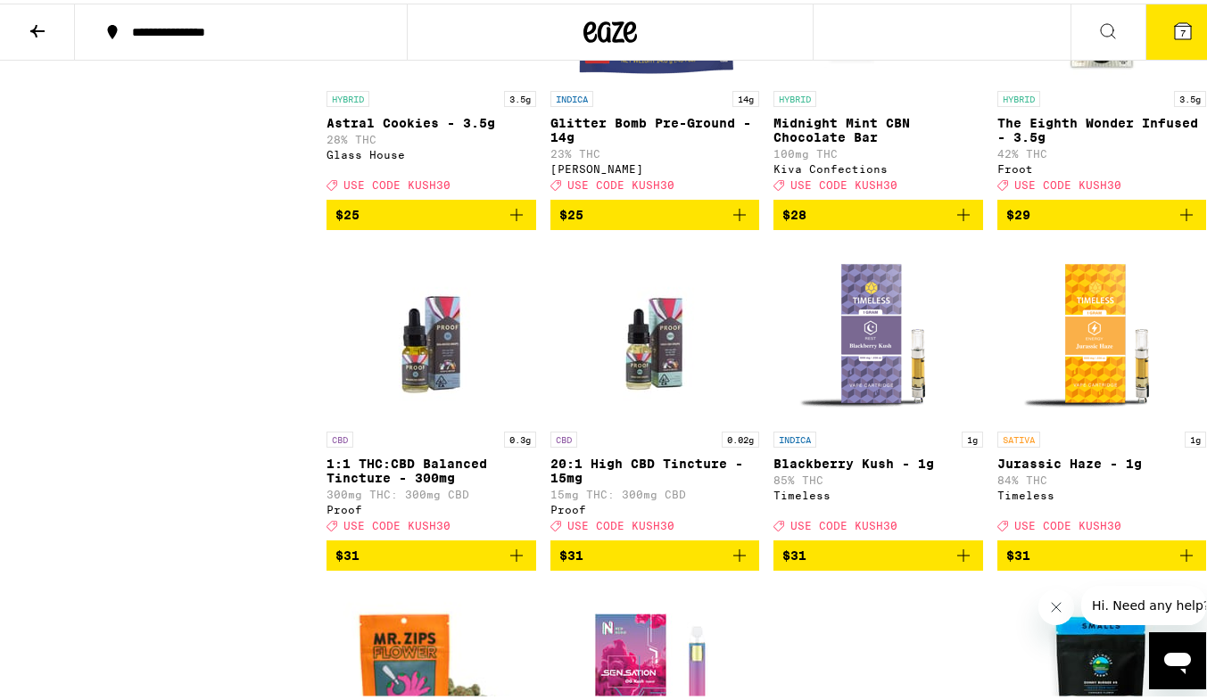
scroll to position [9789, 0]
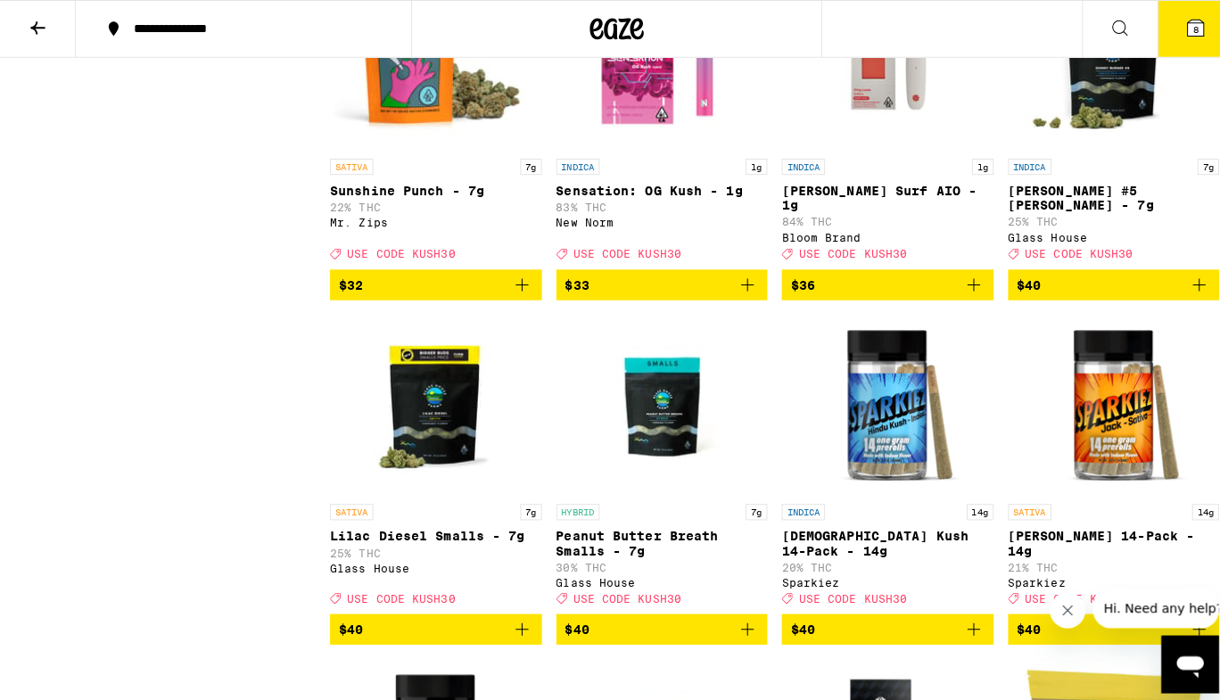
scroll to position [9177, 0]
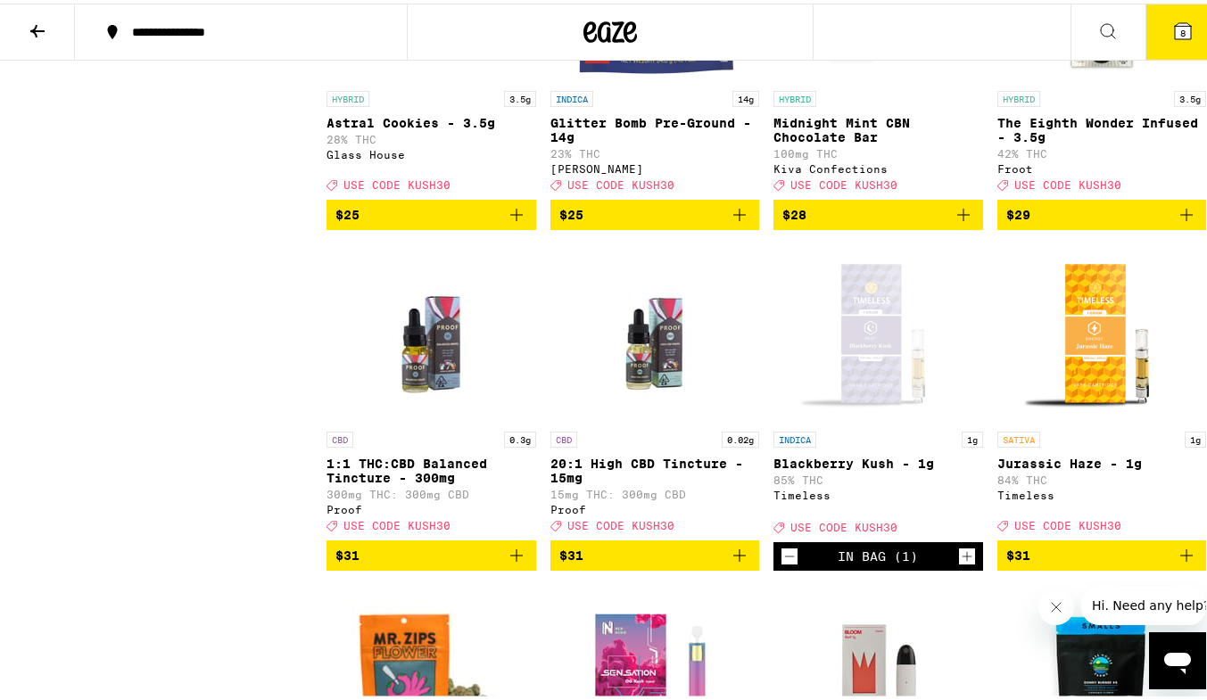
click at [1174, 30] on icon at bounding box center [1182, 28] width 16 height 16
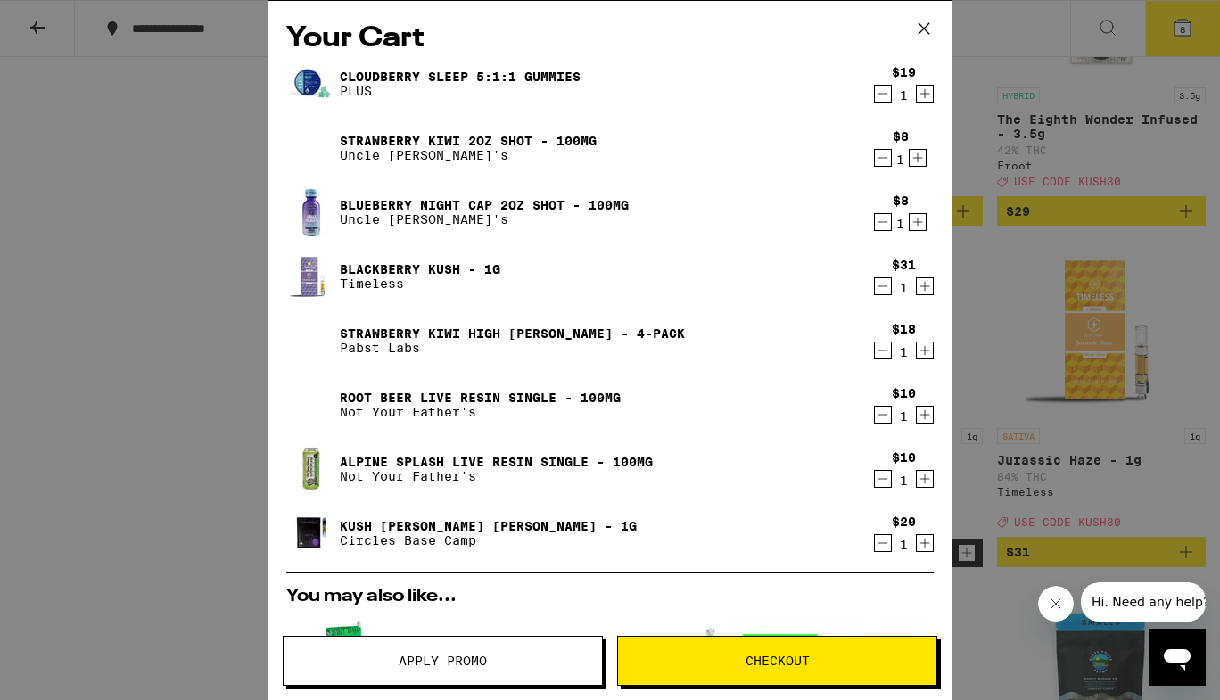
click at [474, 657] on span "Apply Promo" at bounding box center [443, 661] width 88 height 12
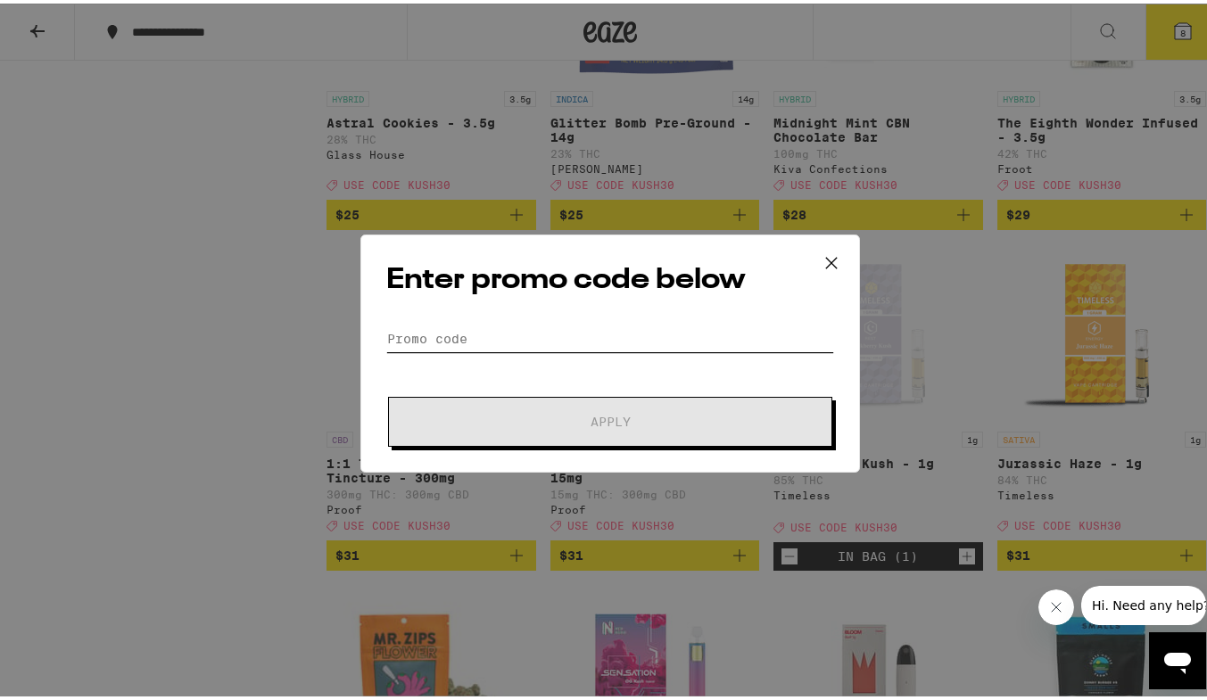
click at [421, 332] on input "Promo Code" at bounding box center [610, 335] width 448 height 27
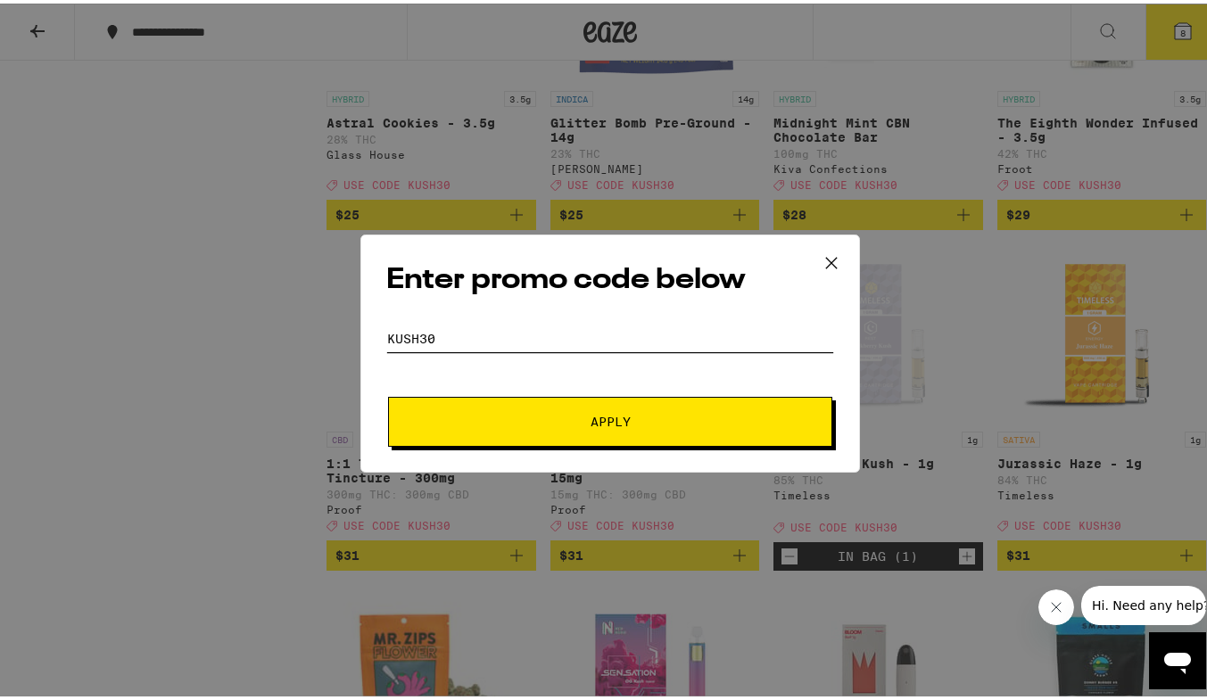
type input "kush30"
click at [486, 412] on span "Apply" at bounding box center [609, 418] width 321 height 12
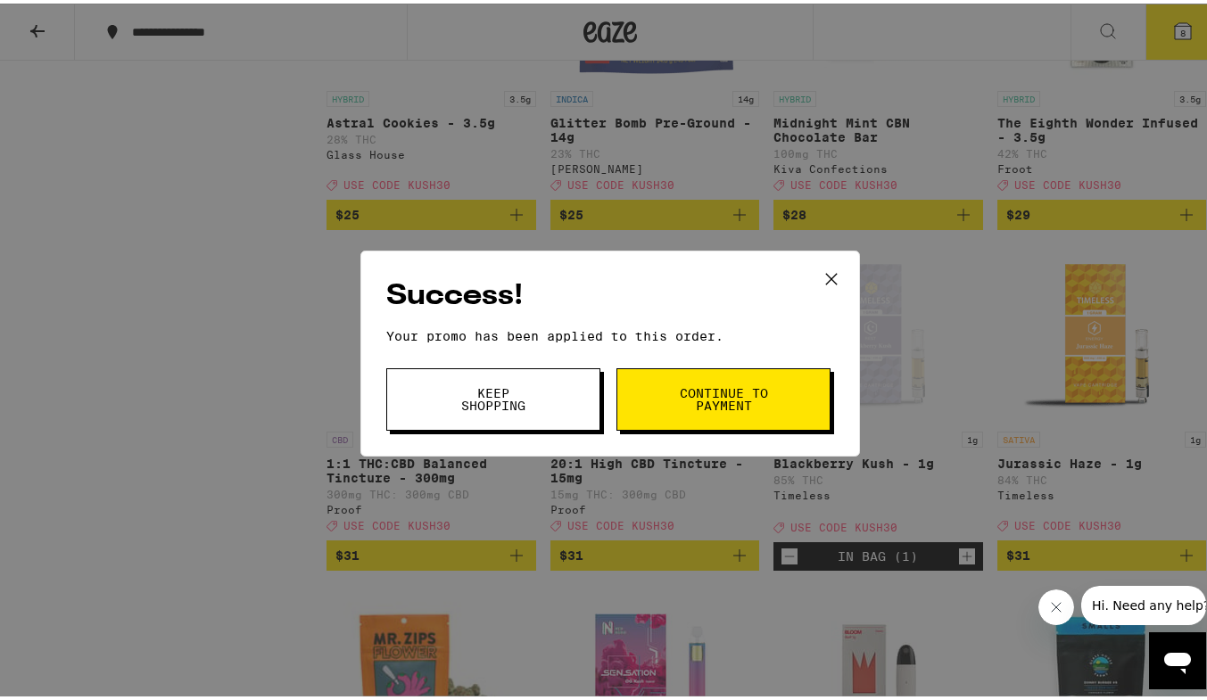
click at [520, 394] on span "Keep Shopping" at bounding box center [493, 395] width 91 height 25
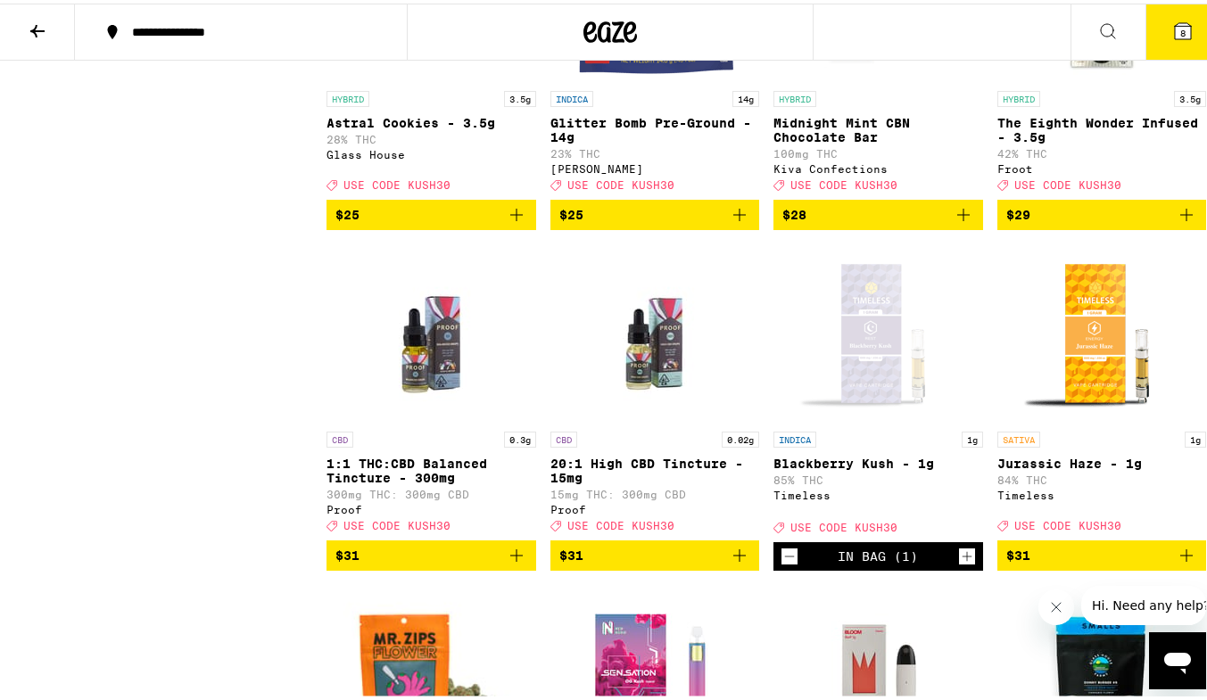
click at [1181, 37] on button "8" at bounding box center [1182, 28] width 75 height 55
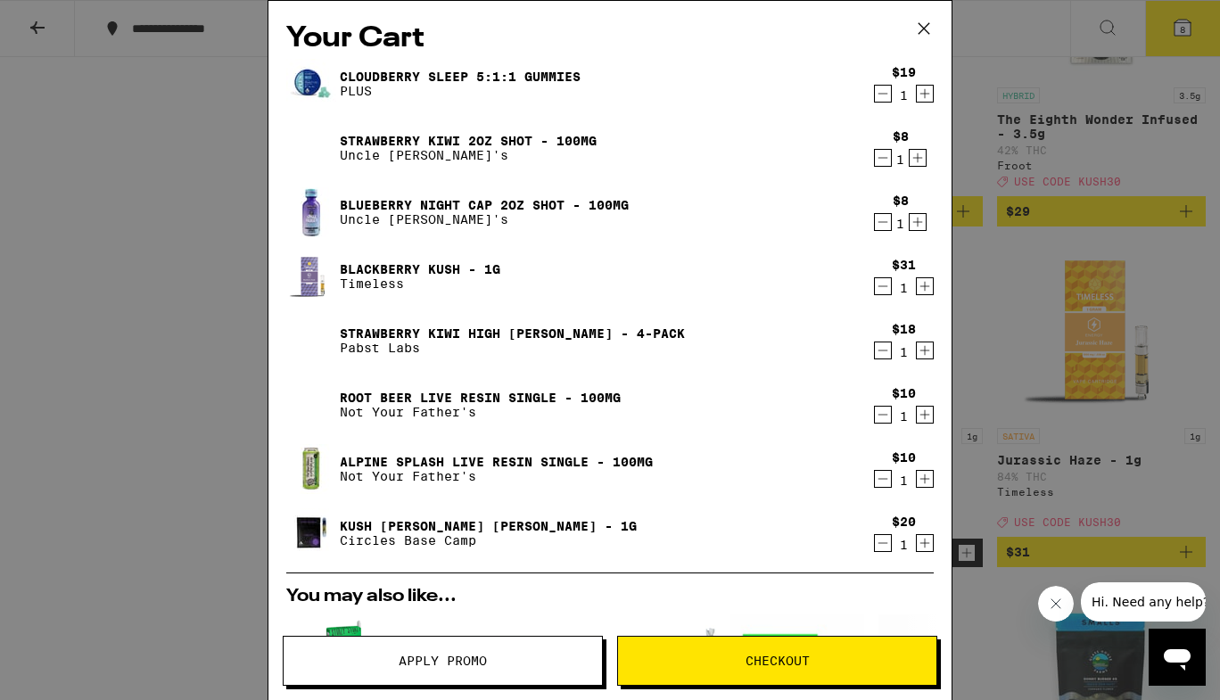
click at [969, 63] on div "Your Cart Cloudberry SLEEP 5:1:1 Gummies PLUS $19 1 Strawberry Kiwi 2oz Shot - …" at bounding box center [610, 350] width 1220 height 700
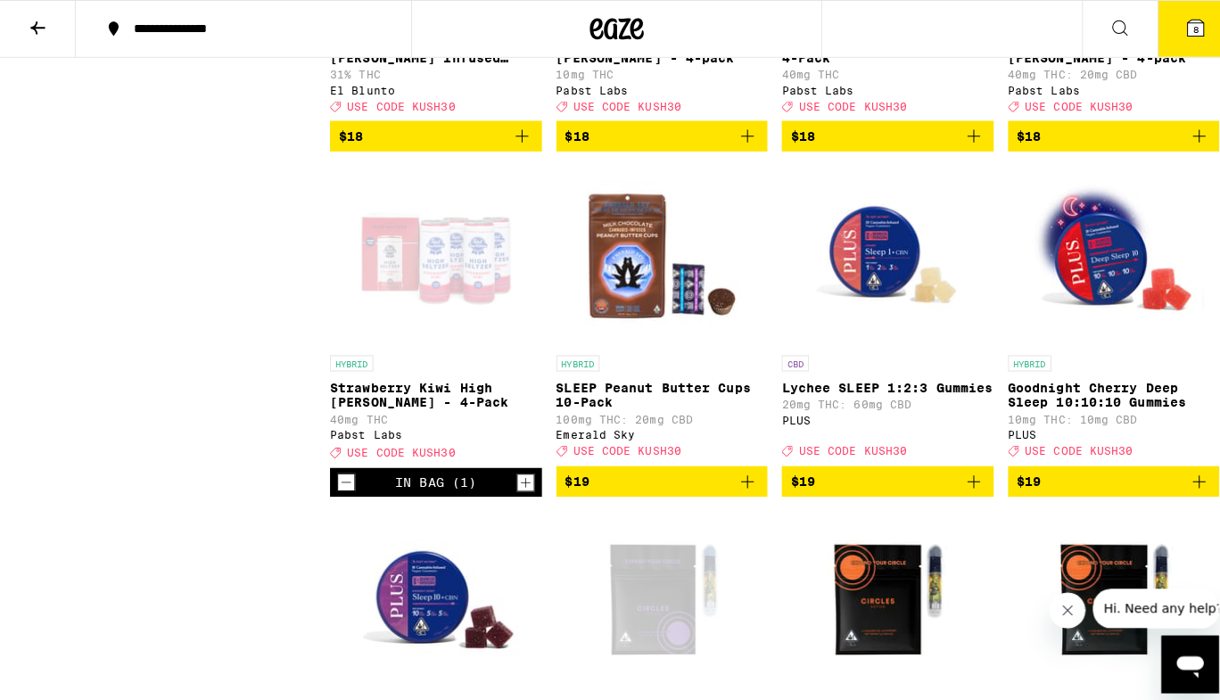
scroll to position [4891, 0]
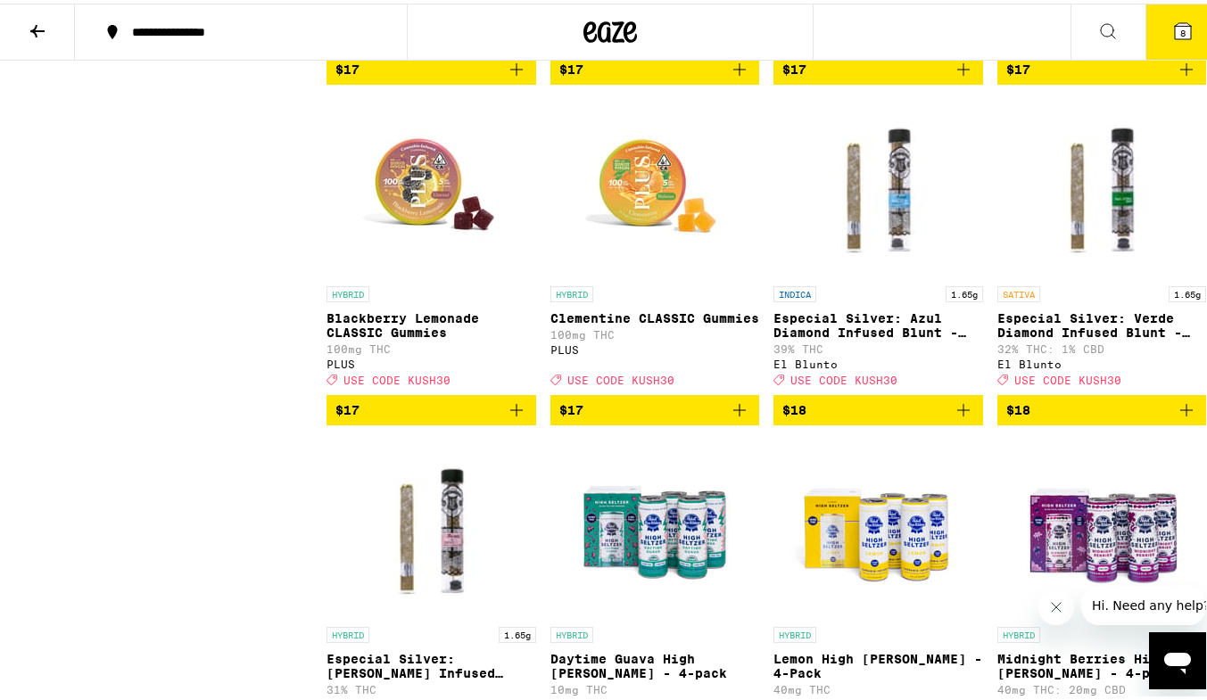
click at [952, 417] on icon "Add to bag" at bounding box center [962, 406] width 21 height 21
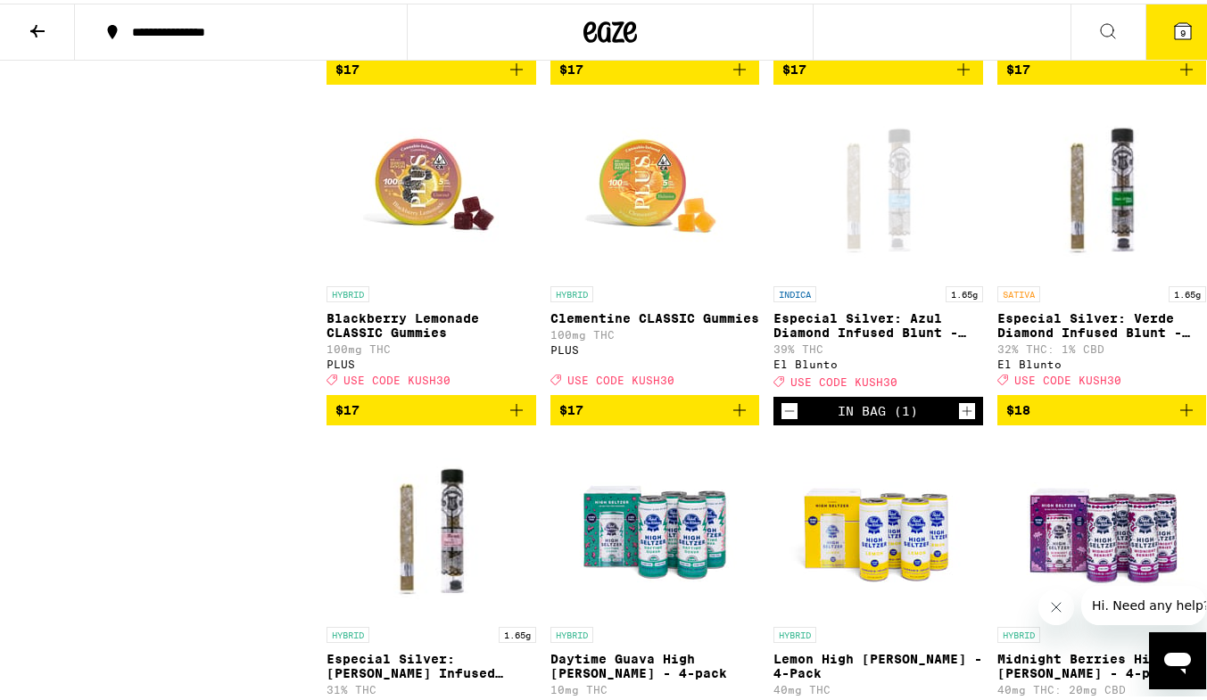
click at [1174, 32] on icon at bounding box center [1182, 28] width 16 height 16
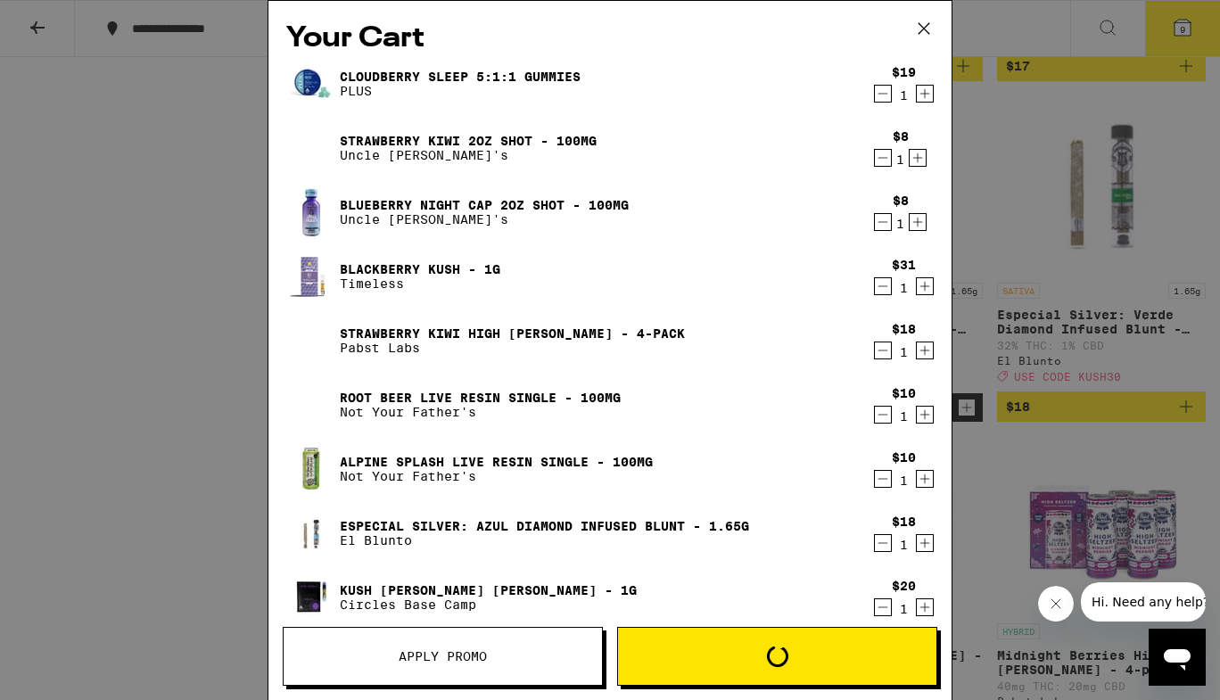
scroll to position [172, 0]
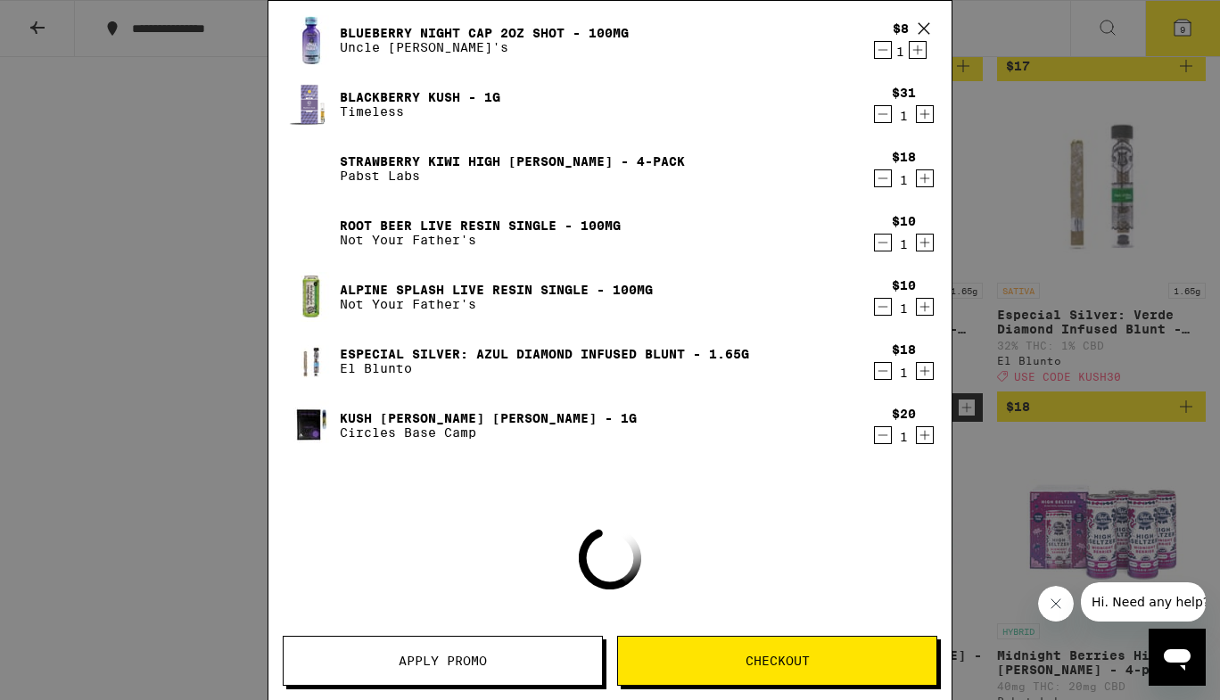
click at [490, 649] on button "Apply Promo" at bounding box center [443, 661] width 320 height 50
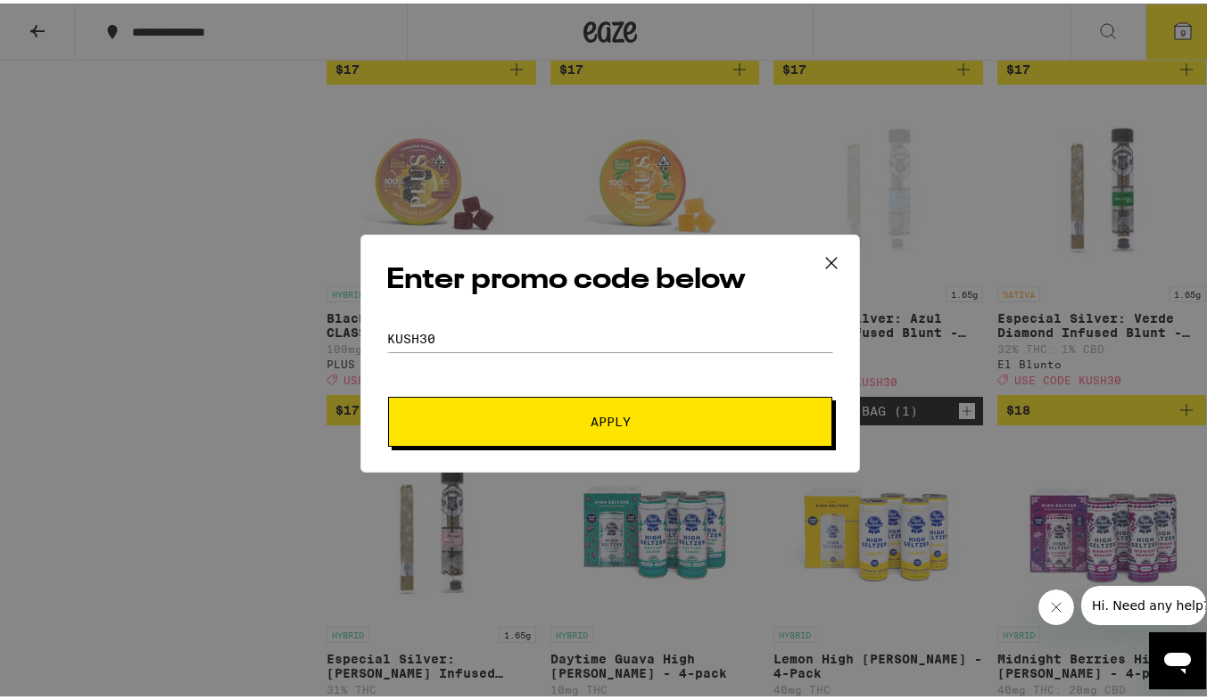
click at [593, 433] on button "Apply" at bounding box center [610, 418] width 444 height 50
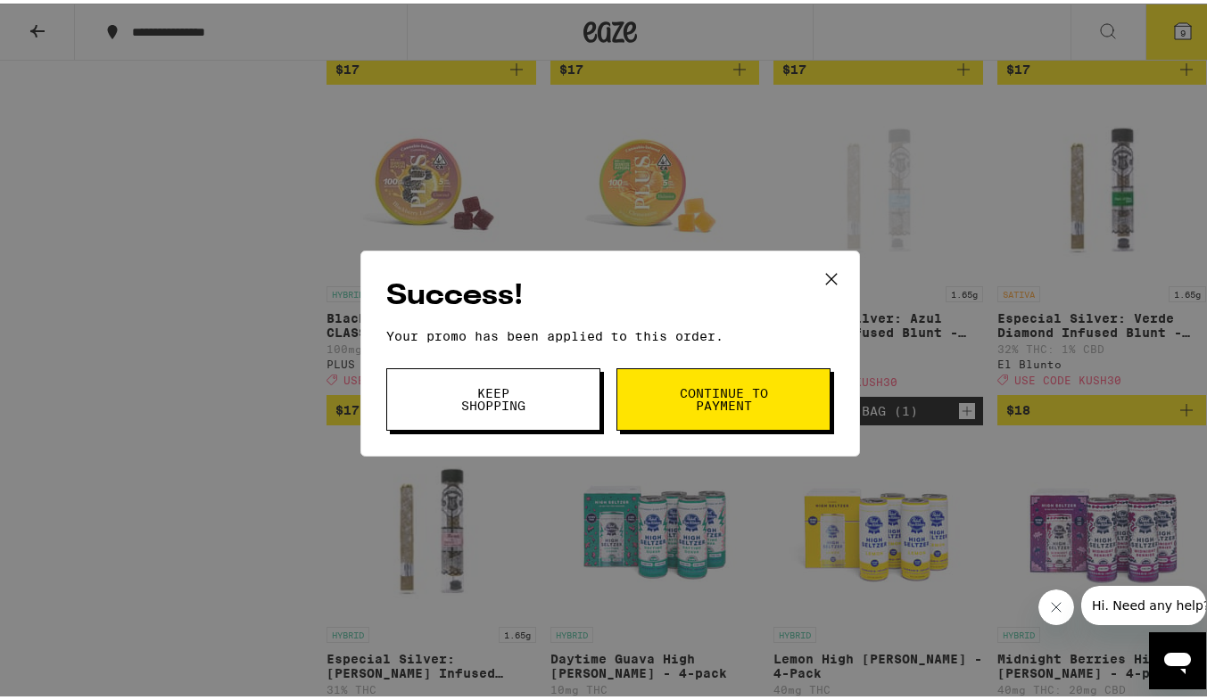
click at [506, 427] on button "Keep Shopping" at bounding box center [493, 396] width 214 height 62
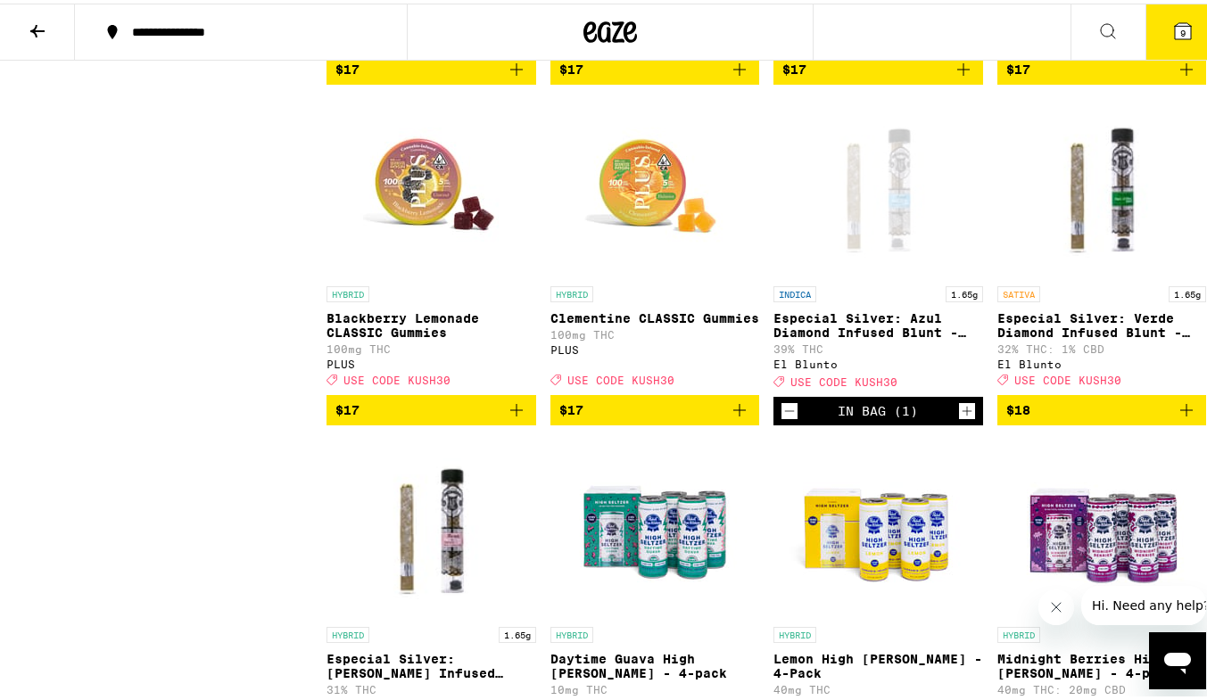
click at [1172, 37] on icon at bounding box center [1182, 27] width 21 height 21
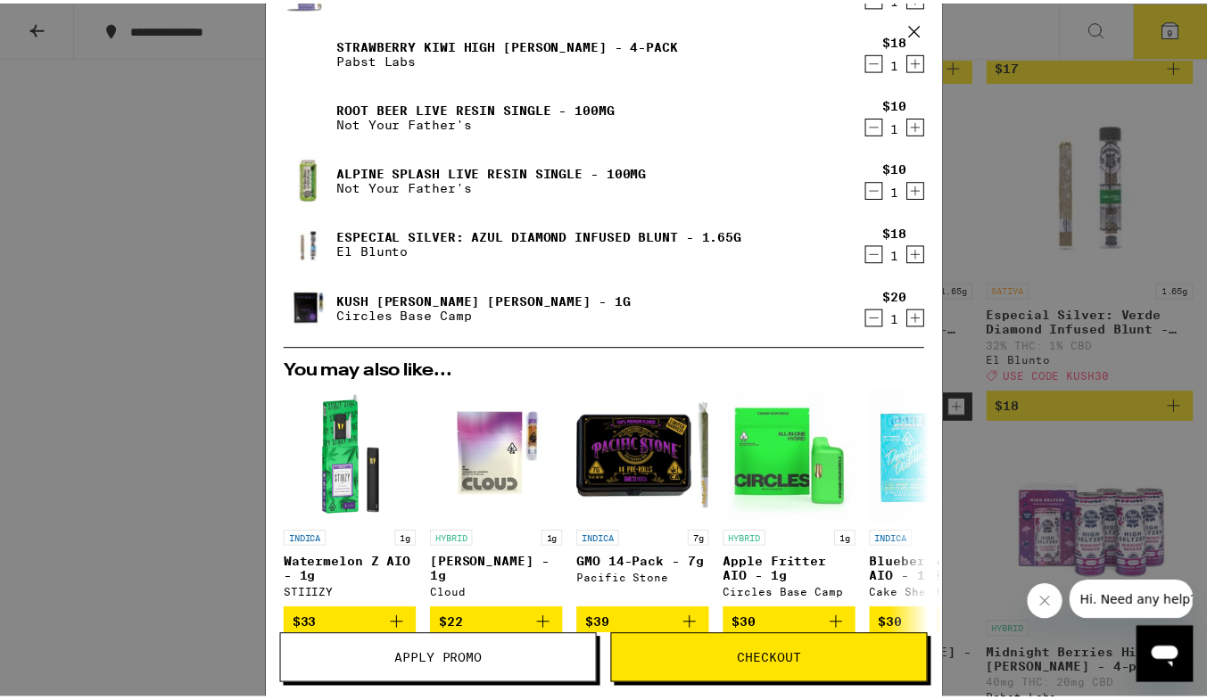
scroll to position [581, 0]
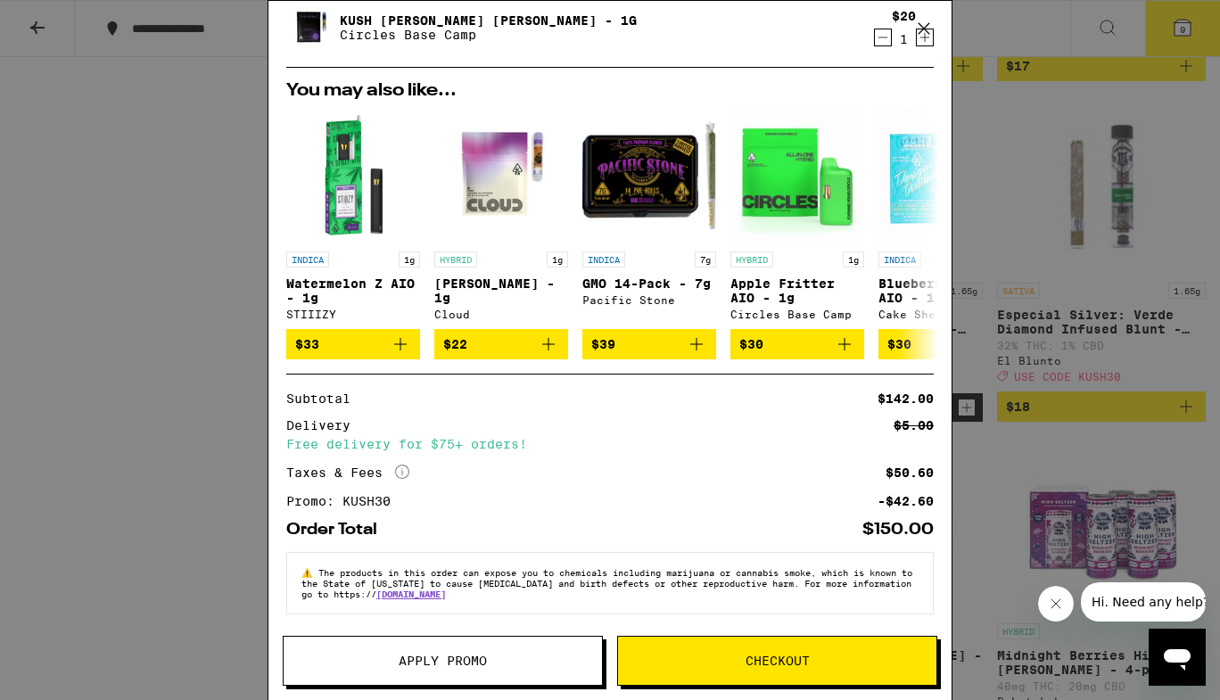
click at [946, 37] on button at bounding box center [923, 29] width 55 height 57
click at [946, 37] on div "Your Cart Cloudberry SLEEP 5:1:1 Gummies PLUS $19 1 Strawberry Kiwi 2oz Shot - …" at bounding box center [610, 350] width 1220 height 700
